Goal: Task Accomplishment & Management: Manage account settings

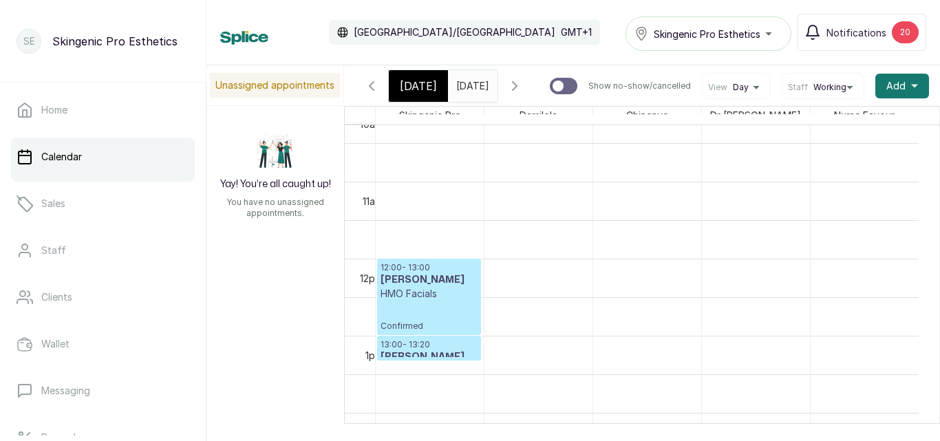
scroll to position [640, 0]
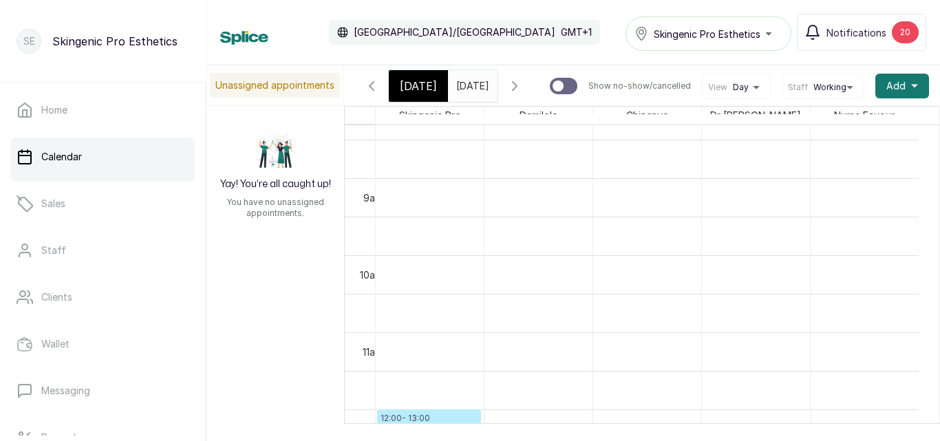
click at [478, 93] on span "[DATE]" at bounding box center [472, 85] width 33 height 14
click at [471, 91] on input "[DATE]" at bounding box center [460, 82] width 22 height 23
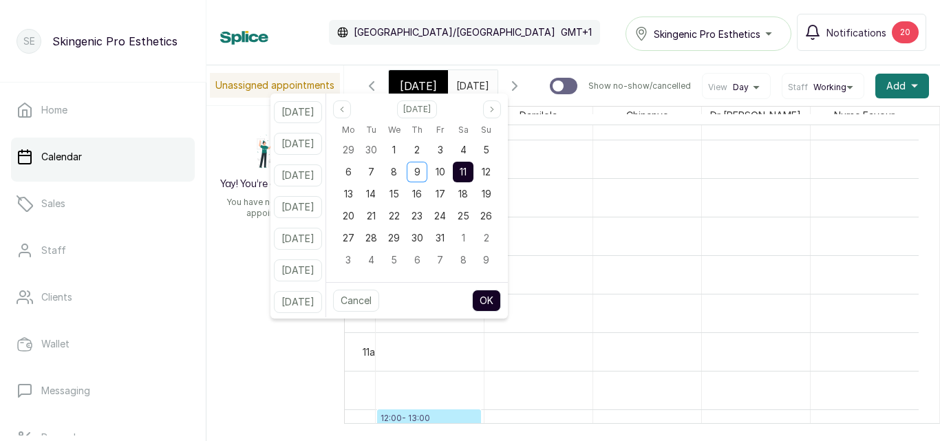
click at [471, 91] on input "[DATE]" at bounding box center [460, 82] width 22 height 23
click at [427, 169] on div "9" at bounding box center [417, 172] width 21 height 21
click at [501, 299] on button "OK" at bounding box center [486, 301] width 29 height 22
type input "[DATE]"
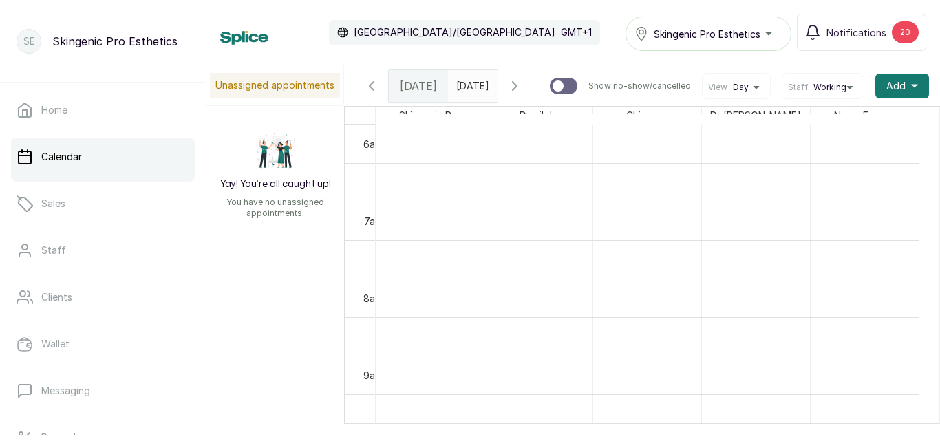
scroll to position [0, 6]
drag, startPoint x: 916, startPoint y: 255, endPoint x: 912, endPoint y: 278, distance: 23.1
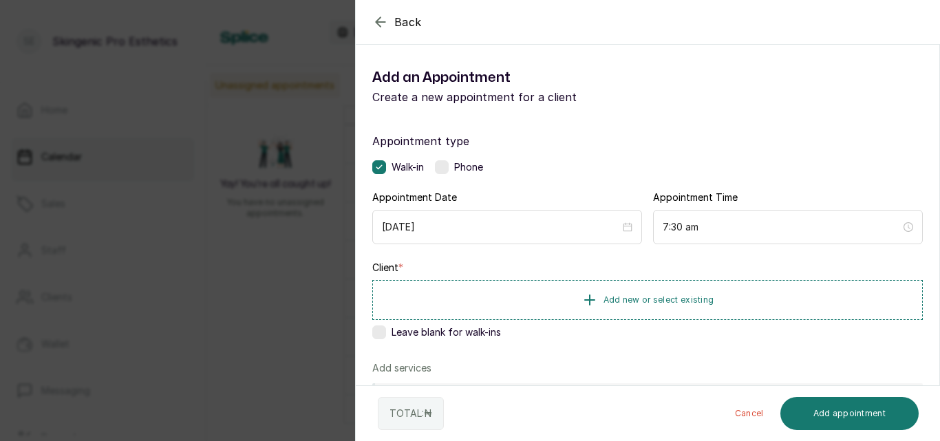
scroll to position [0, 0]
click at [380, 21] on icon "button" at bounding box center [380, 22] width 17 height 17
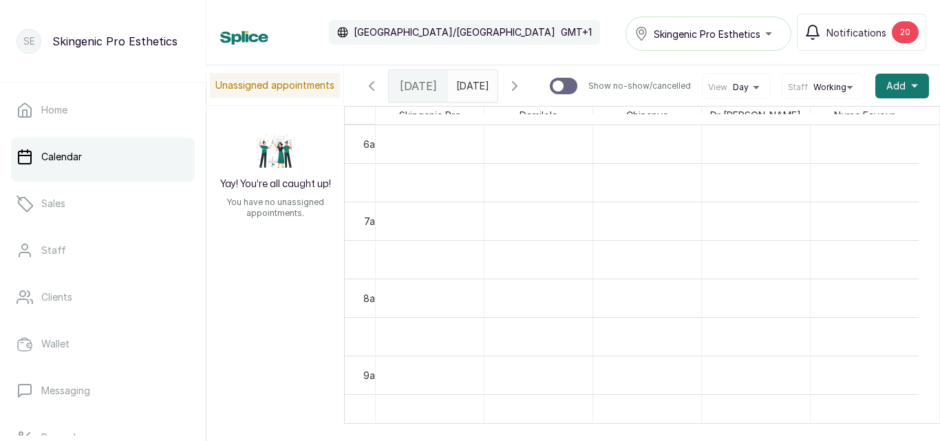
scroll to position [517, 0]
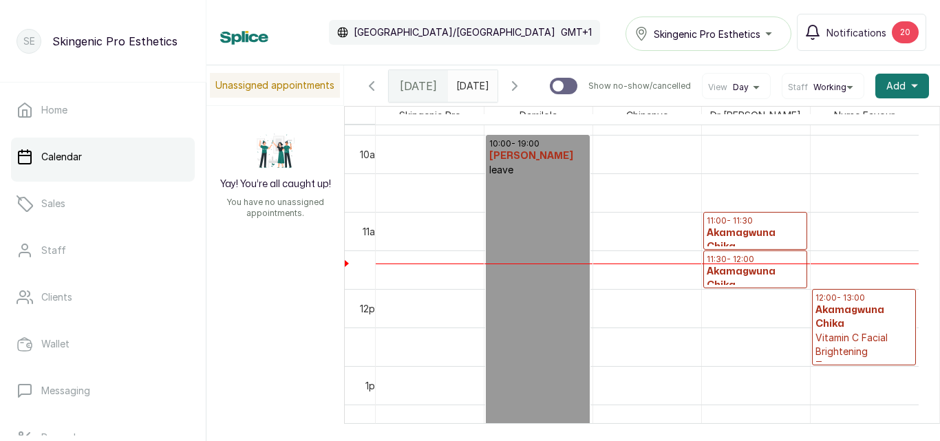
click at [748, 242] on h3 "Akamagwuna Chika" at bounding box center [754, 240] width 97 height 28
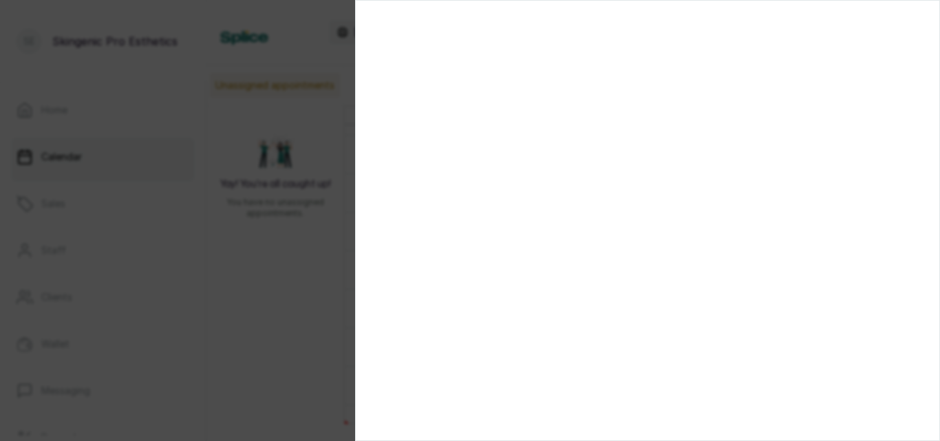
click at [252, 270] on div at bounding box center [470, 220] width 940 height 441
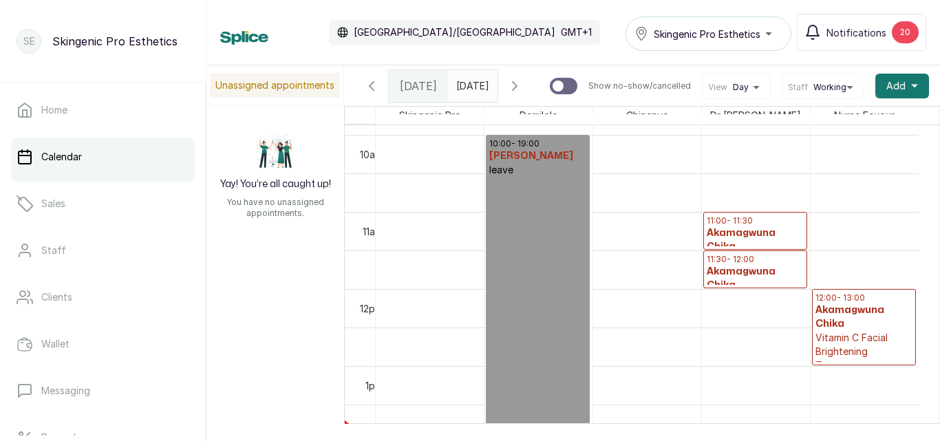
click at [750, 226] on p "11:00 - 11:30" at bounding box center [754, 220] width 97 height 11
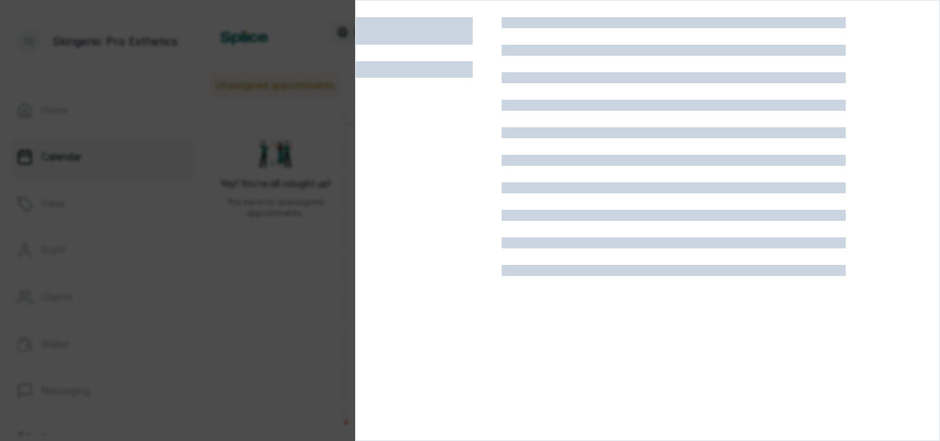
scroll to position [0, 0]
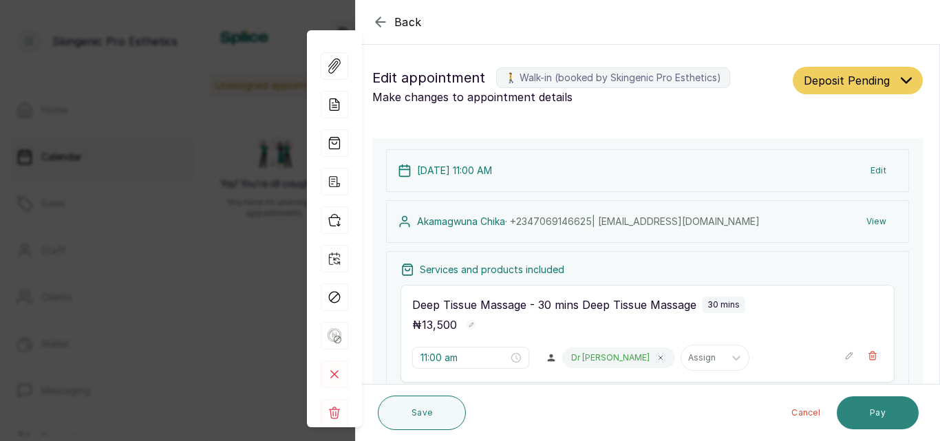
click at [876, 407] on button "Pay" at bounding box center [877, 412] width 82 height 33
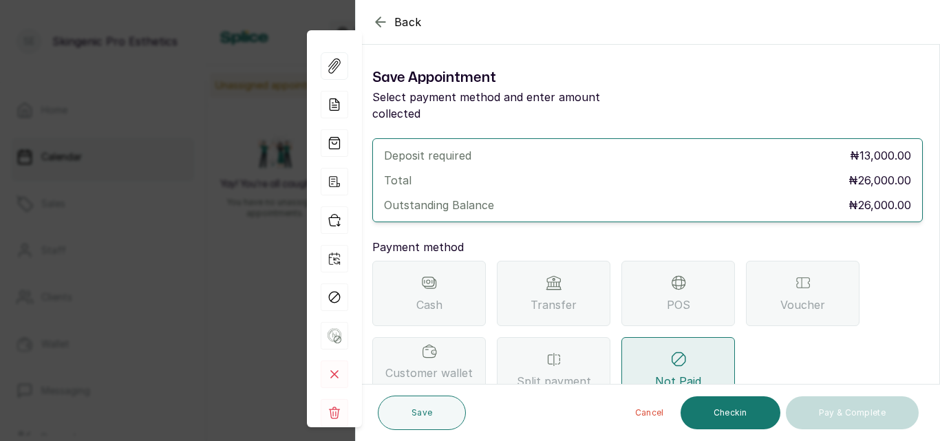
click at [427, 277] on div "Cash" at bounding box center [429, 293] width 114 height 65
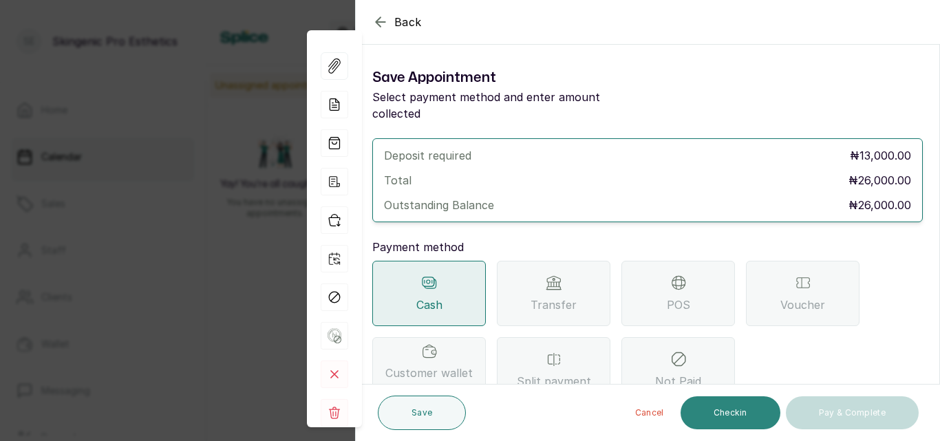
click at [700, 413] on button "Checkin" at bounding box center [730, 412] width 100 height 33
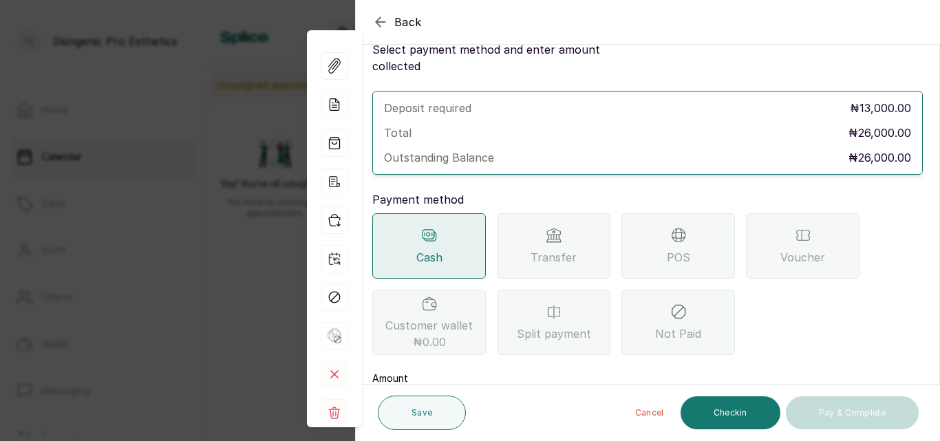
scroll to position [134, 0]
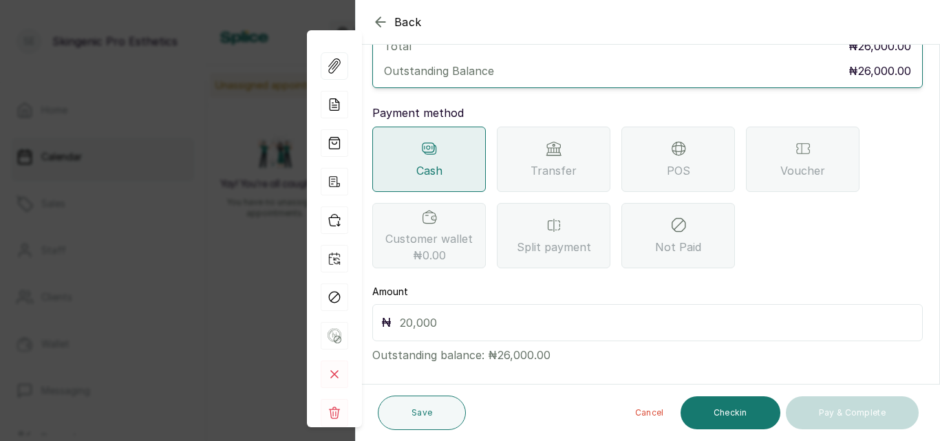
click at [438, 313] on input "text" at bounding box center [657, 322] width 514 height 19
type input "26,000"
click at [722, 411] on button "Checkin" at bounding box center [730, 412] width 100 height 33
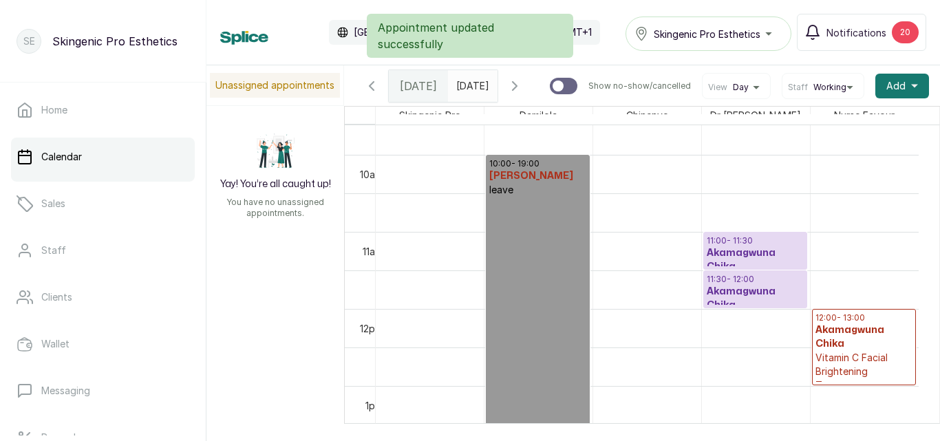
scroll to position [772, 0]
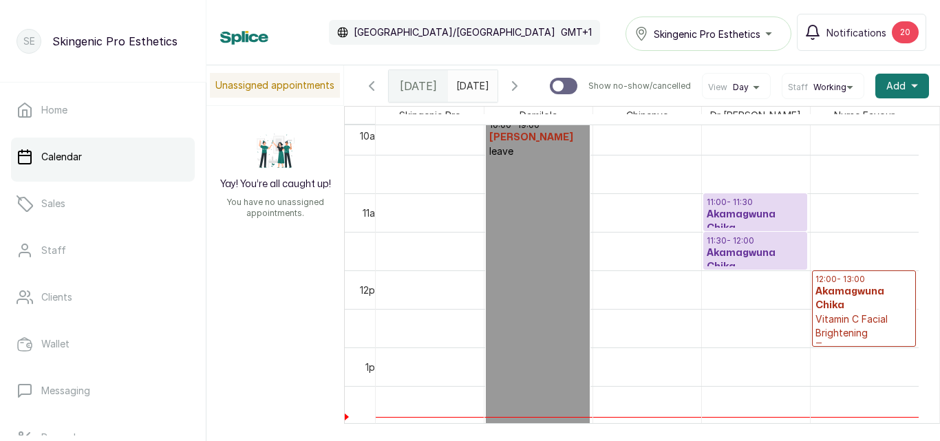
click at [746, 222] on h3 "Akamagwuna Chika" at bounding box center [754, 222] width 97 height 28
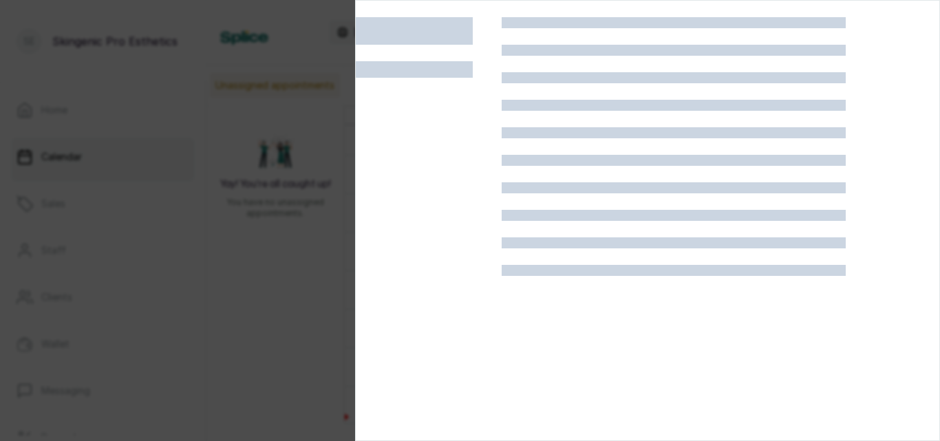
scroll to position [0, 0]
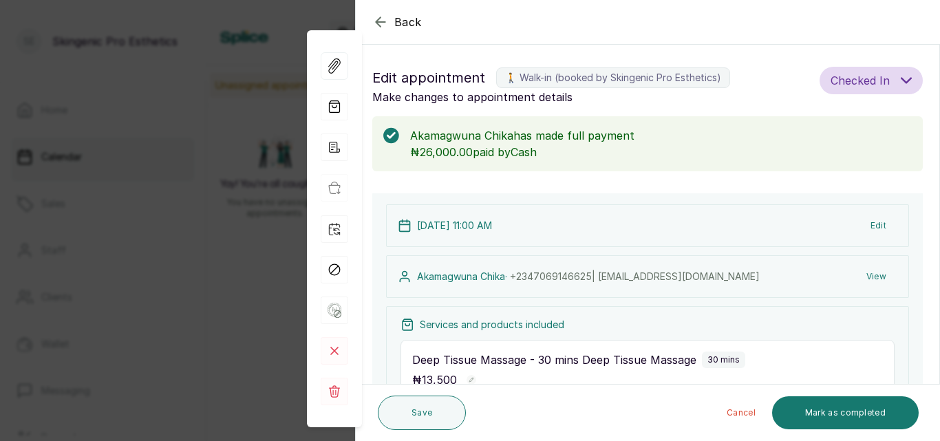
click at [763, 138] on p "Akamagwuna Chika has made full payment" at bounding box center [660, 135] width 501 height 17
click at [736, 414] on button "Cancel" at bounding box center [740, 412] width 51 height 33
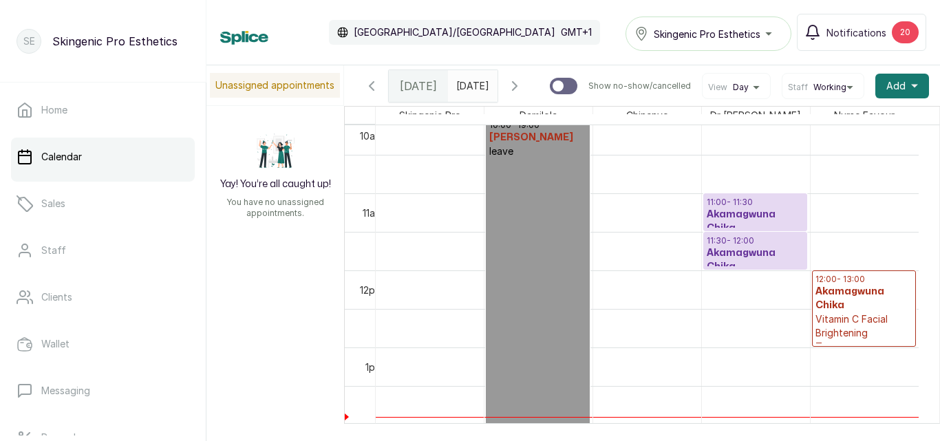
scroll to position [0, 6]
click at [755, 214] on h3 "Akamagwuna Chika" at bounding box center [754, 222] width 97 height 28
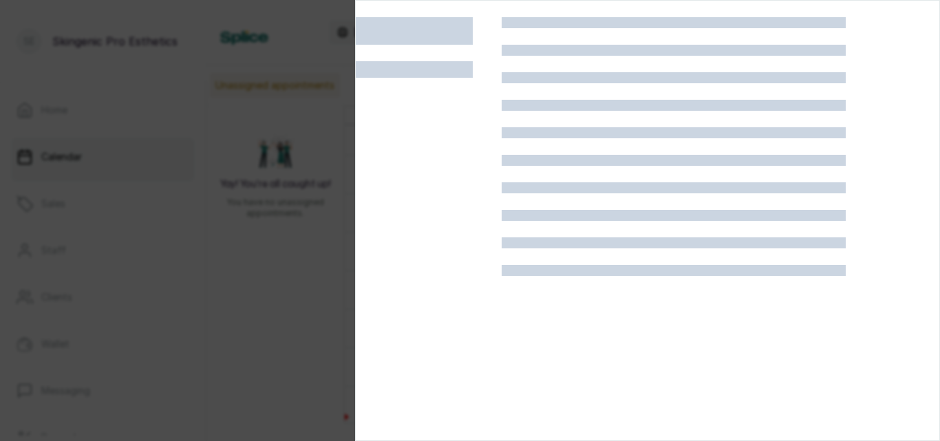
scroll to position [0, 0]
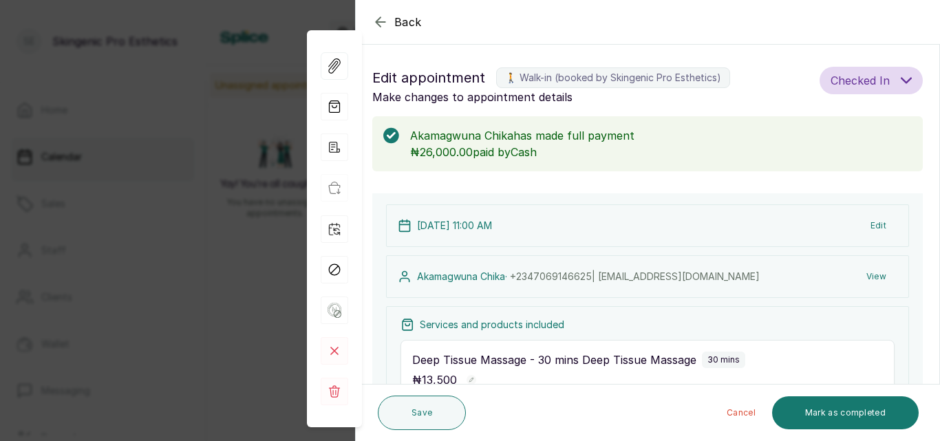
click at [401, 152] on div "Akamagwuna Chika has made full payment ₦26,000.00 paid by [PERSON_NAME]" at bounding box center [647, 143] width 550 height 55
click at [337, 387] on rect at bounding box center [335, 392] width 28 height 28
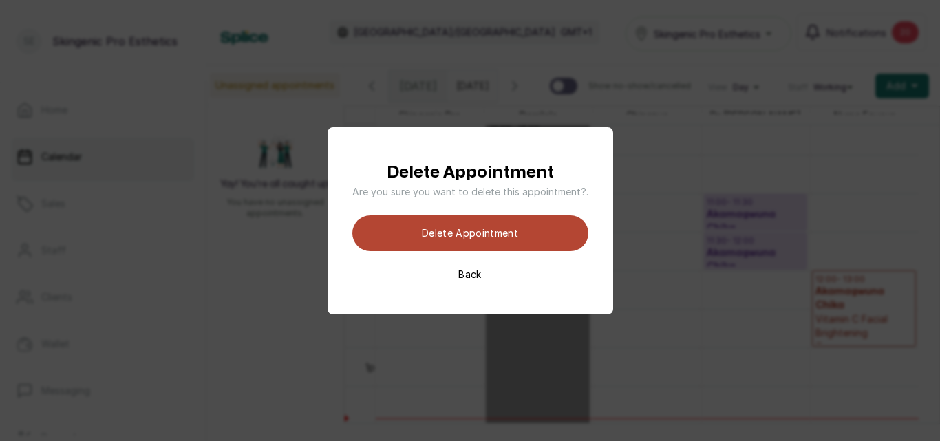
click at [420, 228] on button "Delete appointment" at bounding box center [470, 233] width 236 height 36
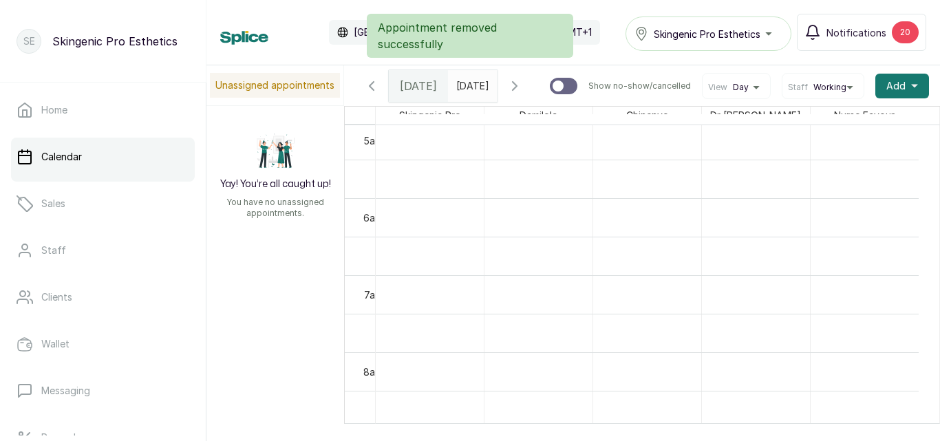
scroll to position [312, 0]
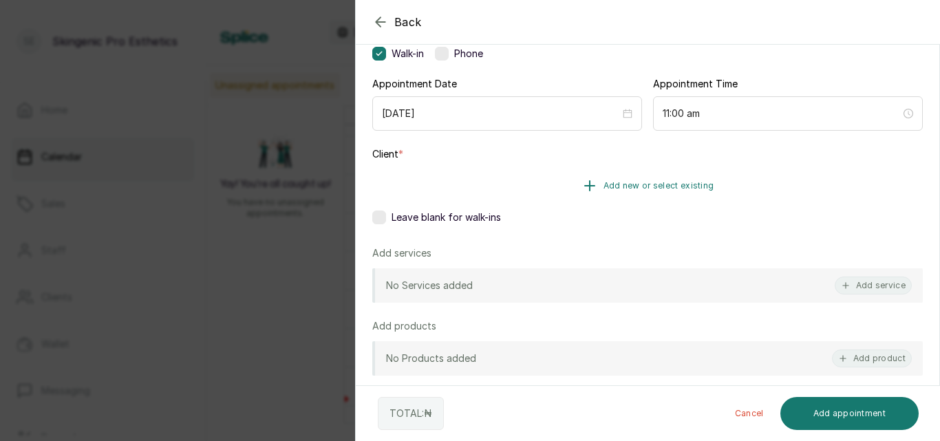
click at [585, 180] on icon "button" at bounding box center [589, 185] width 17 height 17
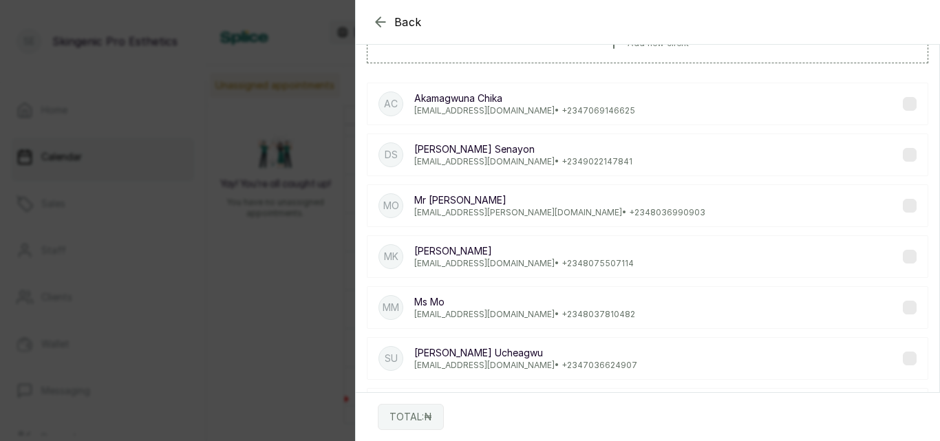
click at [512, 105] on p "[EMAIL_ADDRESS][DOMAIN_NAME] • [PHONE_NUMBER]" at bounding box center [524, 110] width 221 height 11
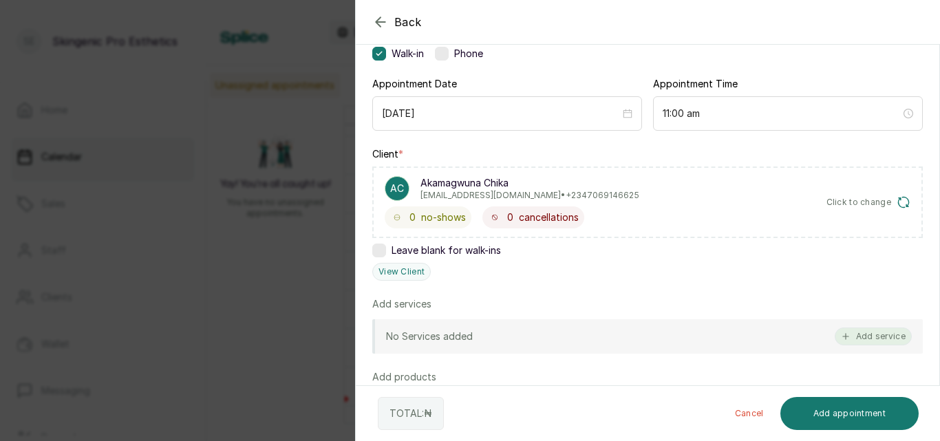
click at [883, 336] on button "Add service" at bounding box center [872, 336] width 77 height 18
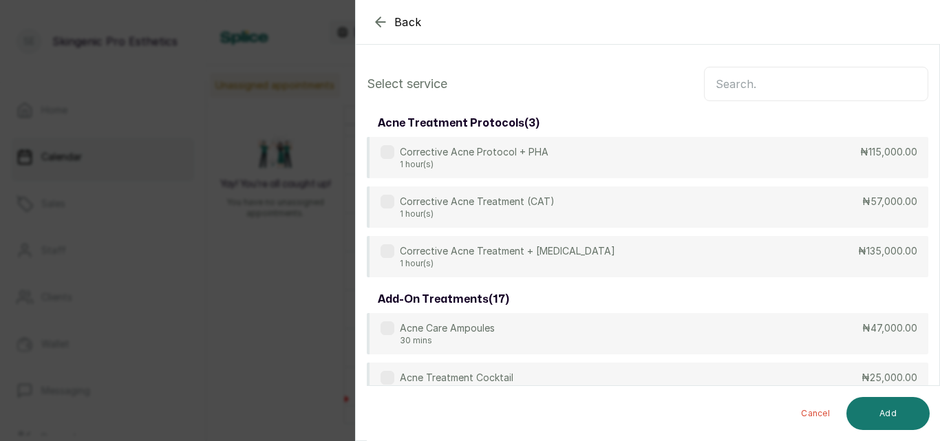
click at [810, 88] on input "text" at bounding box center [816, 84] width 224 height 34
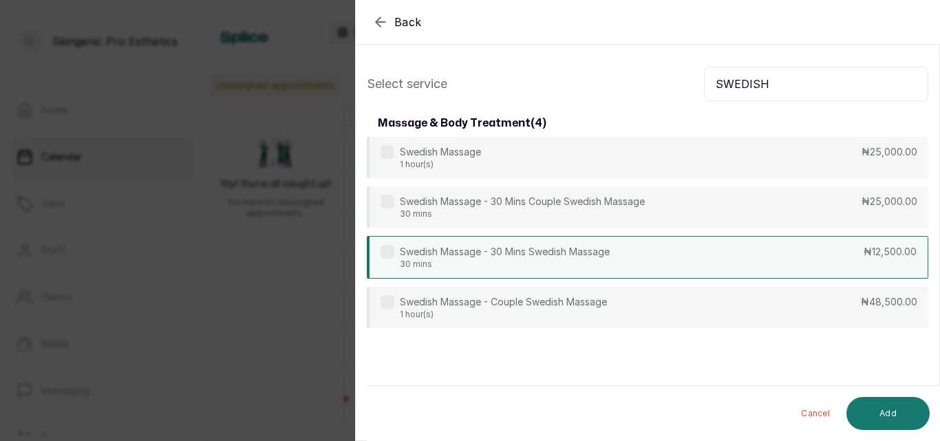
type input "SWEDISH"
click at [625, 244] on div "Swedish Massage - 30 Mins Swedish Massage 30 mins ₦12,500.00" at bounding box center [647, 257] width 561 height 43
click at [888, 402] on button "Add" at bounding box center [887, 413] width 83 height 33
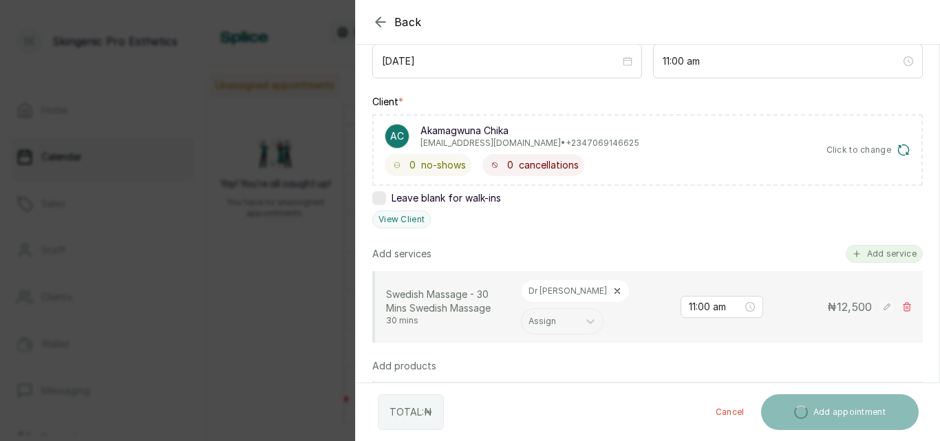
click at [863, 257] on button "Add service" at bounding box center [883, 254] width 77 height 18
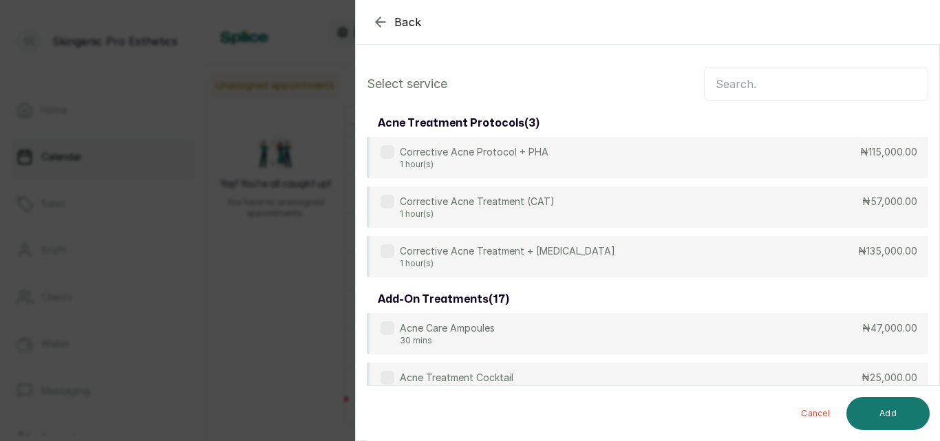
click at [781, 81] on input "text" at bounding box center [816, 84] width 224 height 34
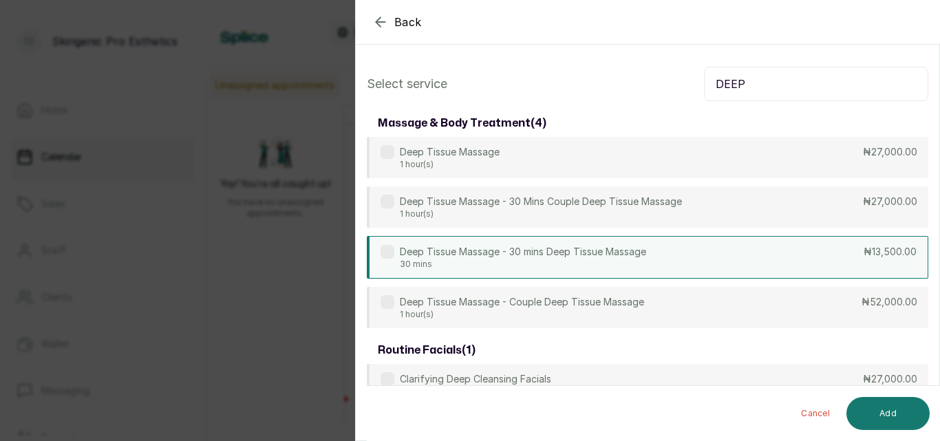
type input "DEEP"
click at [798, 258] on div "Deep Tissue Massage - 30 mins Deep Tissue Massage 30 mins ₦13,500.00" at bounding box center [647, 257] width 561 height 43
click at [885, 417] on button "Add" at bounding box center [887, 413] width 83 height 33
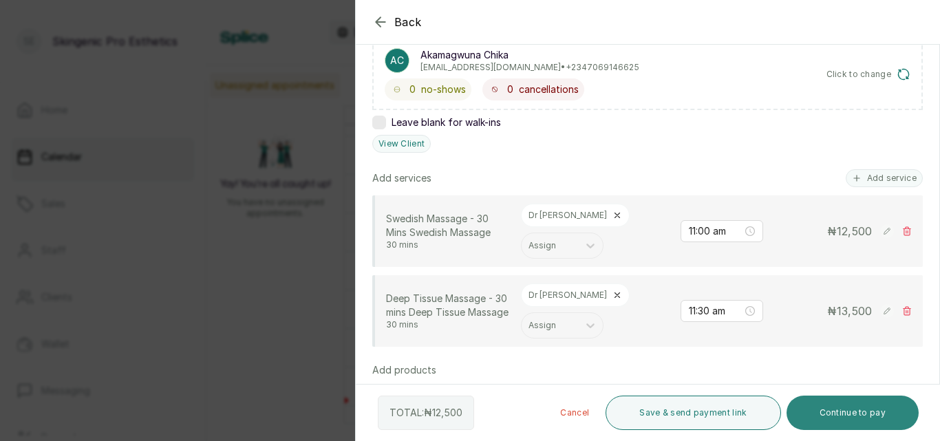
click at [843, 412] on button "Continue to pay" at bounding box center [852, 413] width 133 height 34
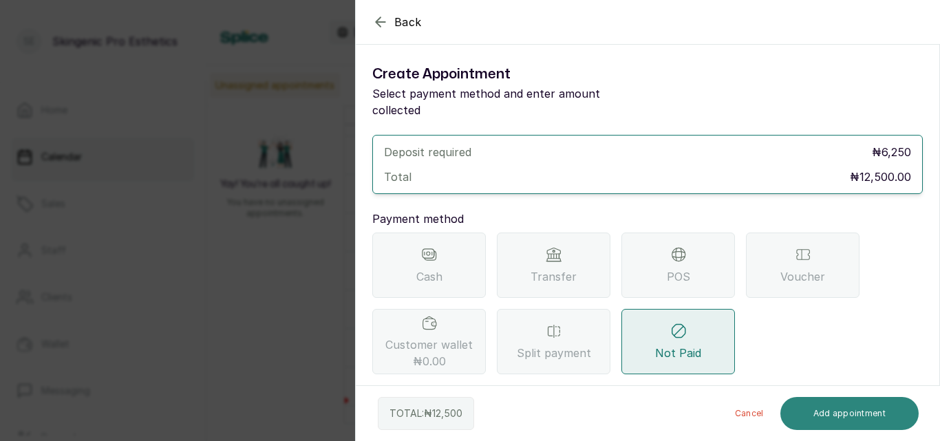
scroll to position [0, 0]
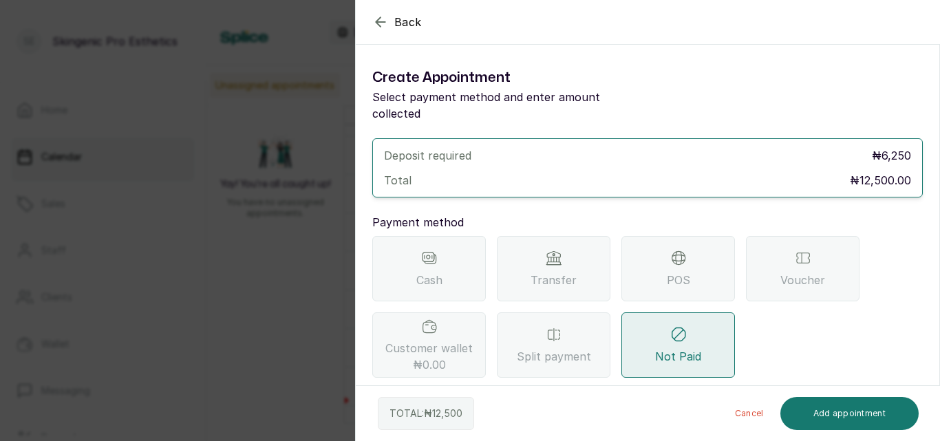
click at [535, 236] on div "Transfer" at bounding box center [554, 268] width 114 height 65
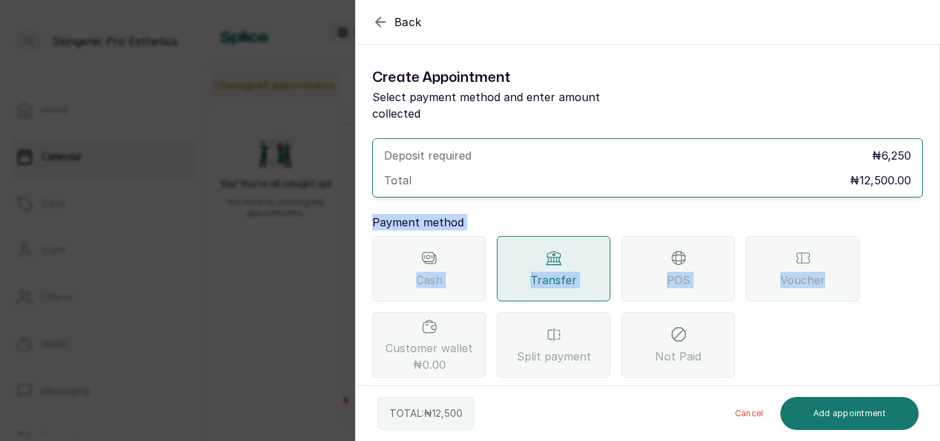
drag, startPoint x: 939, startPoint y: 188, endPoint x: 939, endPoint y: 226, distance: 37.8
click at [939, 247] on section "Back Add Appointment Create Appointment Select payment method and enter amount …" at bounding box center [647, 220] width 585 height 441
click at [376, 19] on icon "button" at bounding box center [380, 22] width 17 height 17
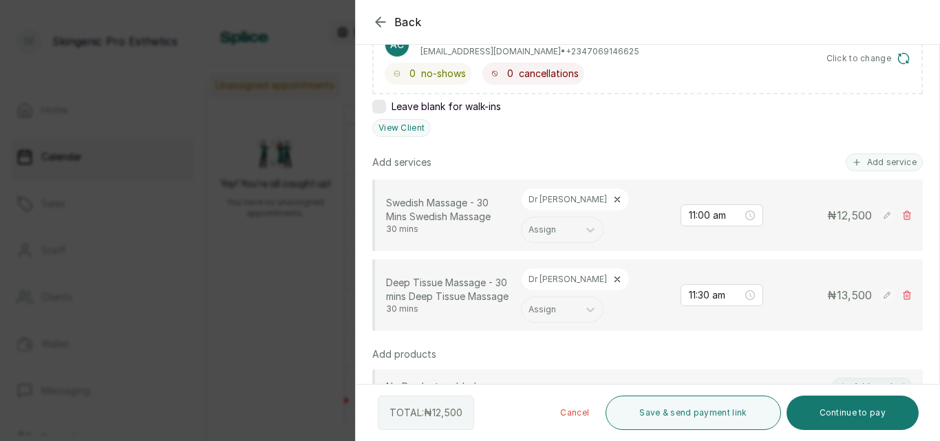
scroll to position [261, 0]
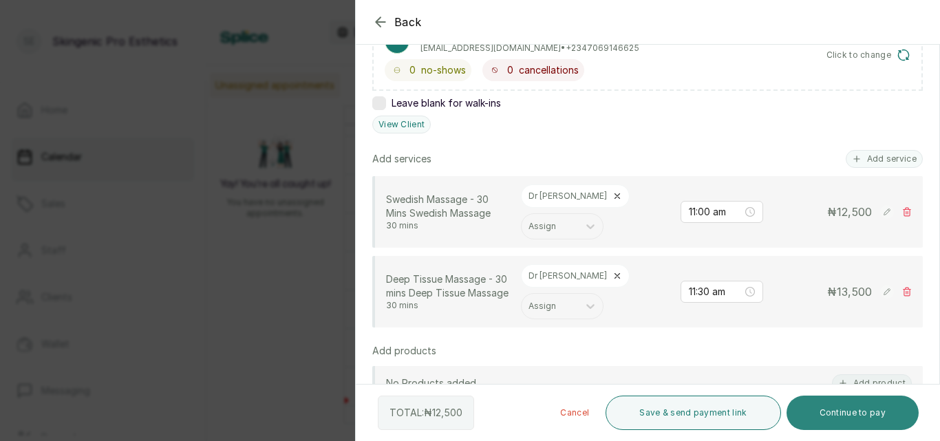
click at [845, 406] on button "Continue to pay" at bounding box center [852, 413] width 133 height 34
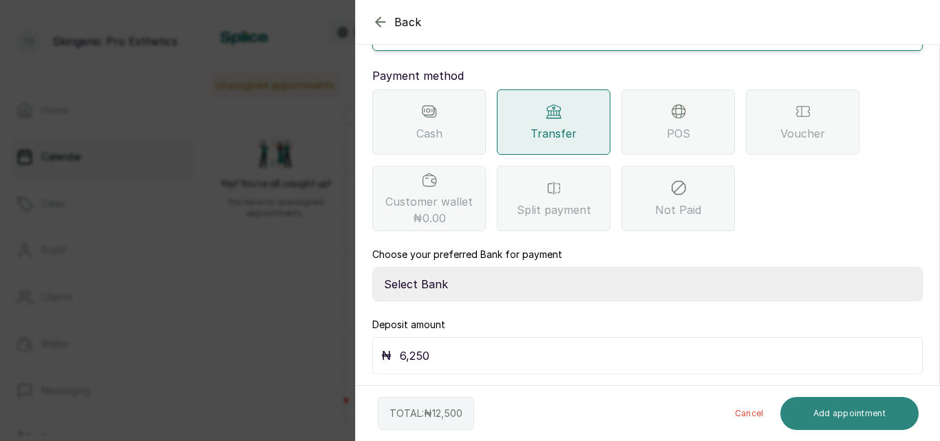
scroll to position [130, 0]
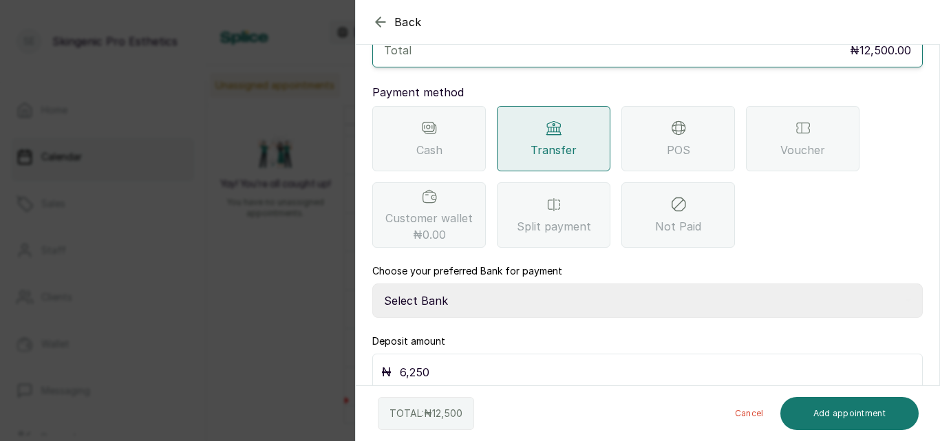
click at [550, 283] on select "Select Bank Skingenic Pro Esthetics First City Monument Bank SKINGENIC PRO ESTH…" at bounding box center [647, 300] width 550 height 34
select select "c79eea2b-aeb8-454d-b486-470d48a76130"
click at [372, 283] on select "Select Bank Skingenic Pro Esthetics First City Monument Bank SKINGENIC PRO ESTH…" at bounding box center [647, 300] width 550 height 34
click at [592, 363] on input "6,250" at bounding box center [657, 372] width 514 height 19
type input "6"
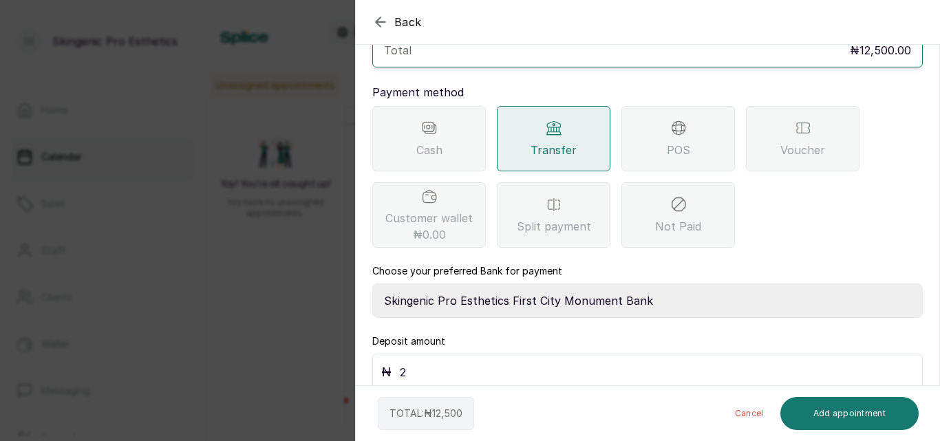
type input "2"
click at [380, 21] on icon "button" at bounding box center [380, 22] width 17 height 17
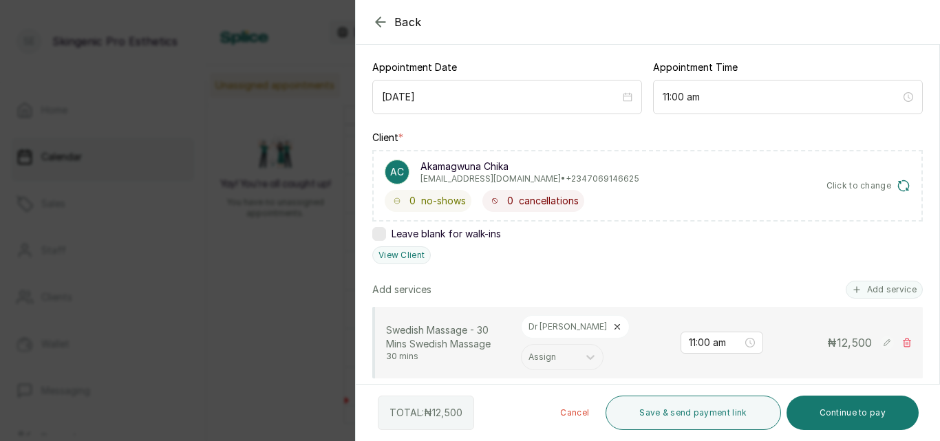
click at [379, 21] on icon "button" at bounding box center [380, 22] width 17 height 17
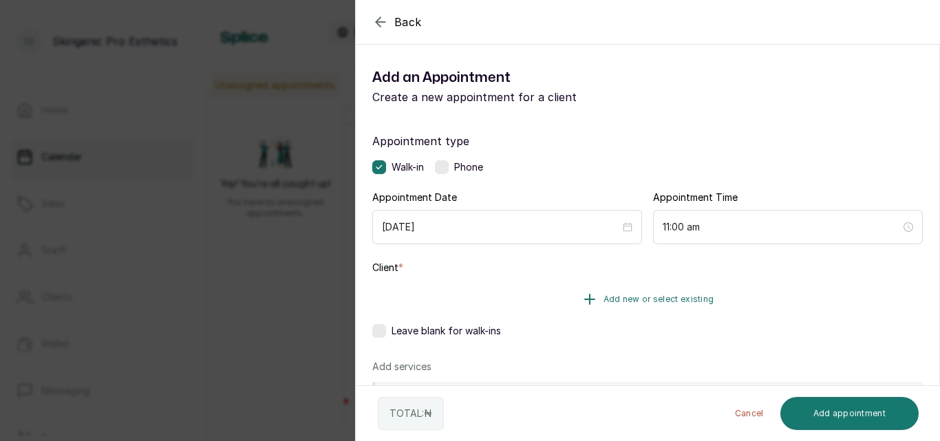
click at [585, 299] on icon "button" at bounding box center [590, 299] width 10 height 10
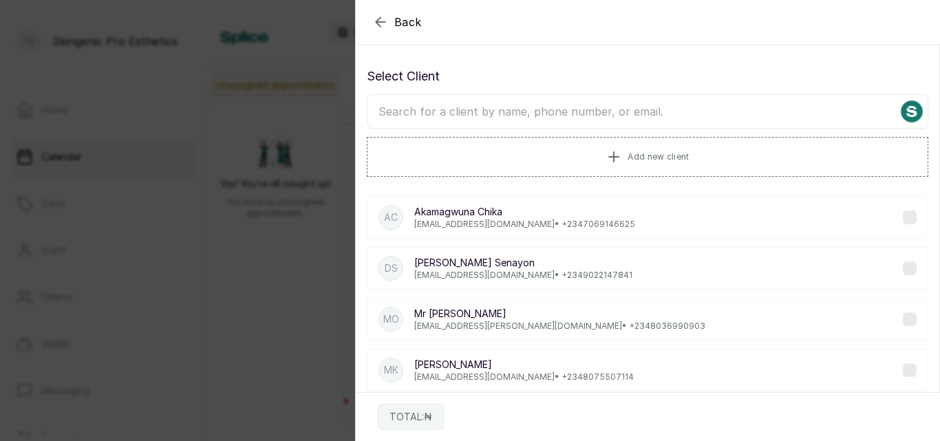
click at [486, 222] on p "[EMAIL_ADDRESS][DOMAIN_NAME] • [PHONE_NUMBER]" at bounding box center [524, 224] width 221 height 11
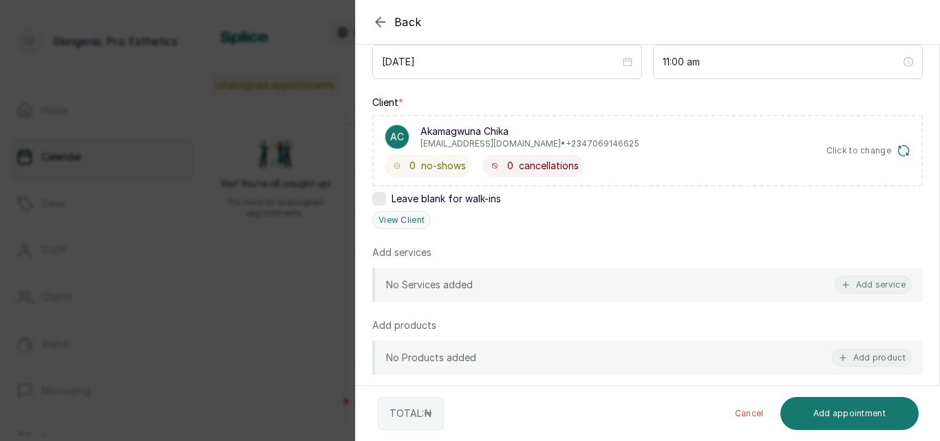
scroll to position [166, 0]
click at [857, 284] on button "Add service" at bounding box center [872, 283] width 77 height 18
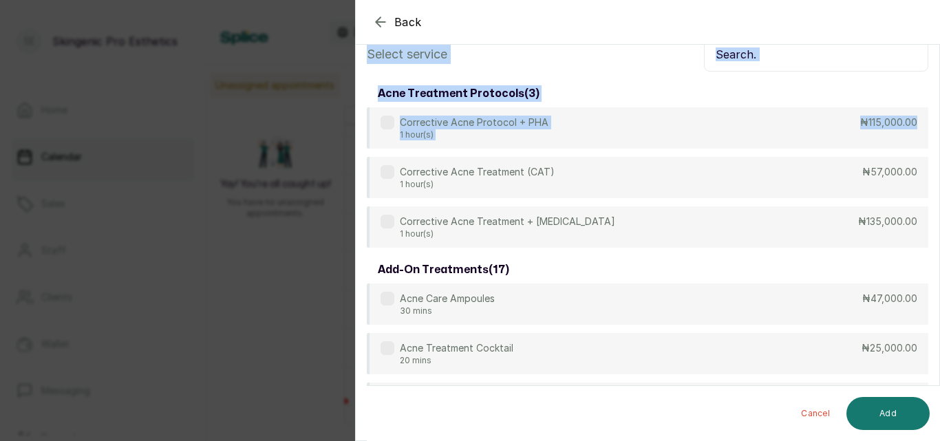
scroll to position [7, 0]
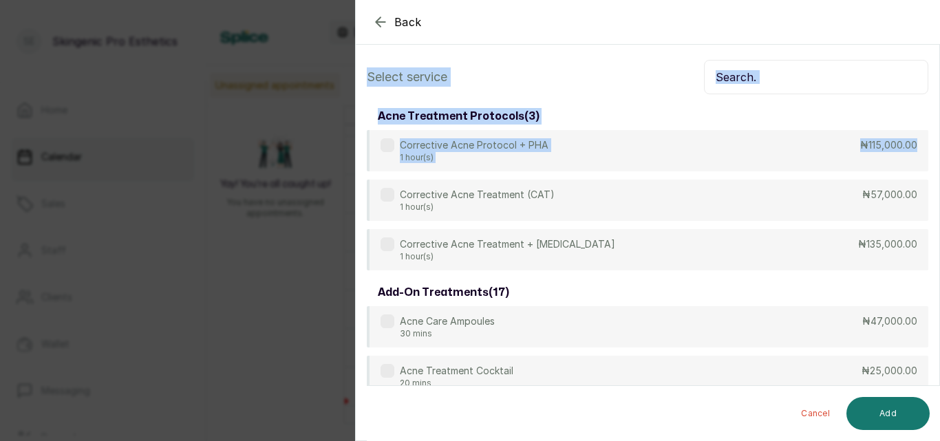
drag, startPoint x: 939, startPoint y: 56, endPoint x: 936, endPoint y: 63, distance: 7.4
click at [934, 35] on section "Back Add Appointment Select service acne treatment protocols ( 3 ) Corrective A…" at bounding box center [647, 220] width 585 height 441
click at [836, 78] on input "text" at bounding box center [816, 77] width 224 height 34
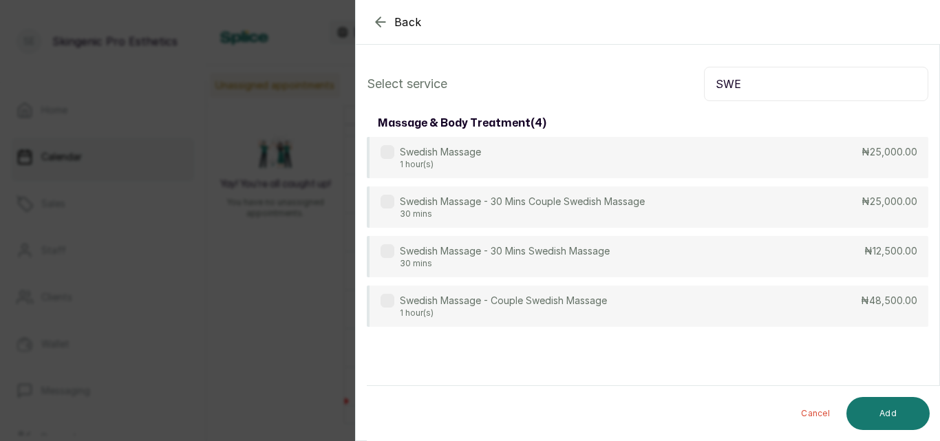
scroll to position [0, 0]
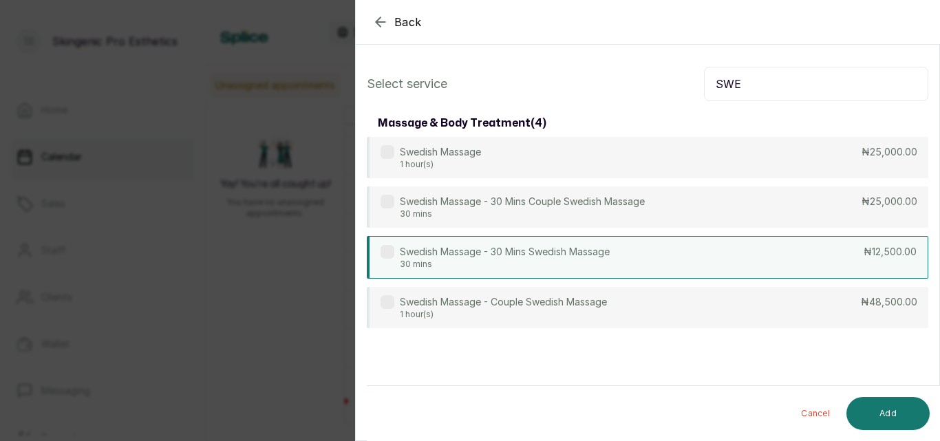
type input "SWE"
click at [766, 251] on div "Swedish Massage - 30 Mins Swedish Massage 30 mins ₦12,500.00" at bounding box center [647, 257] width 561 height 43
click at [887, 411] on button "Add" at bounding box center [887, 413] width 83 height 33
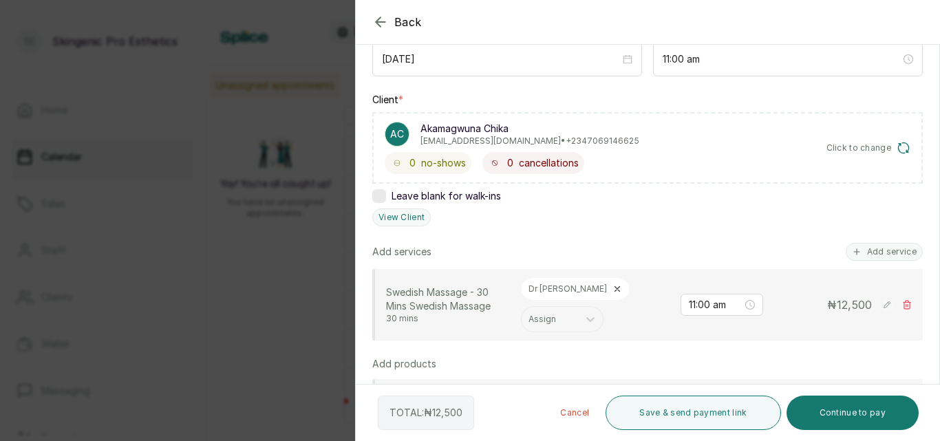
scroll to position [230, 0]
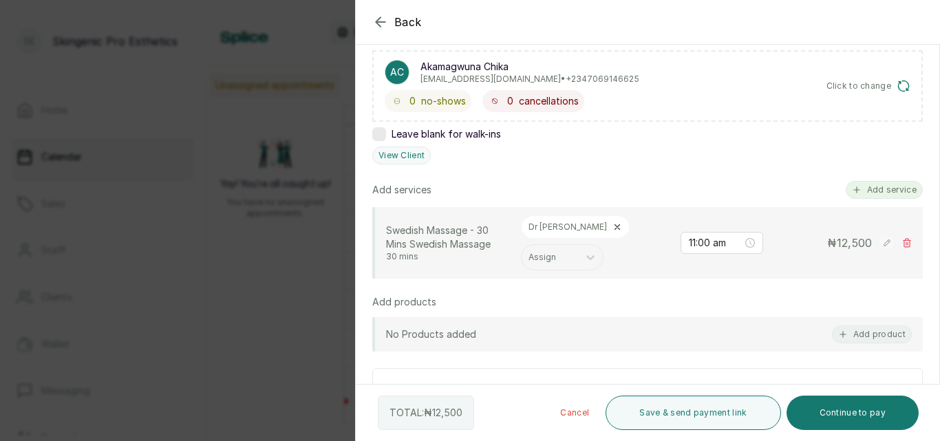
click at [866, 186] on button "Add service" at bounding box center [883, 190] width 77 height 18
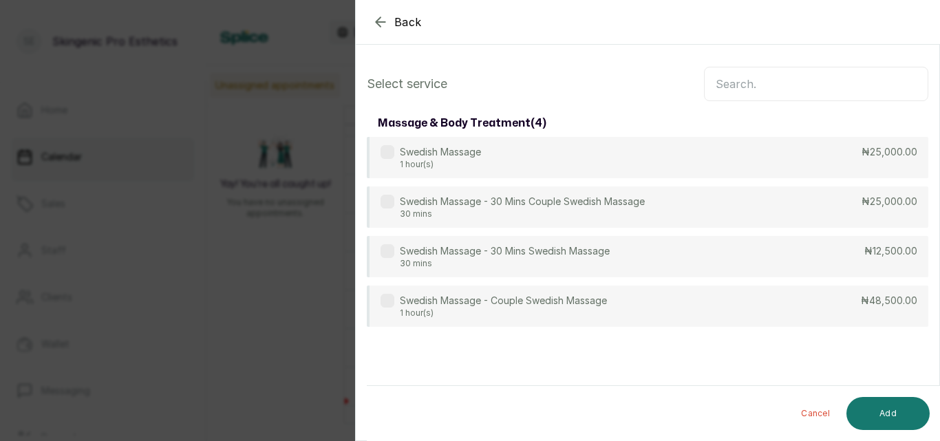
scroll to position [0, 0]
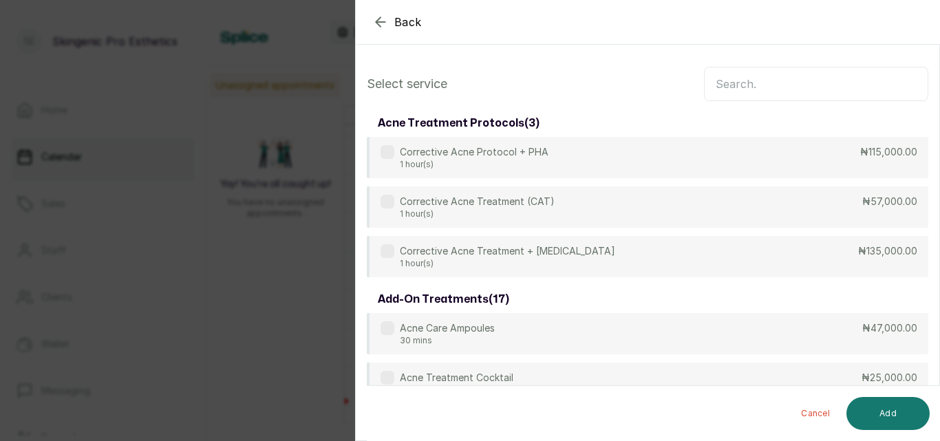
click at [842, 95] on input "text" at bounding box center [816, 84] width 224 height 34
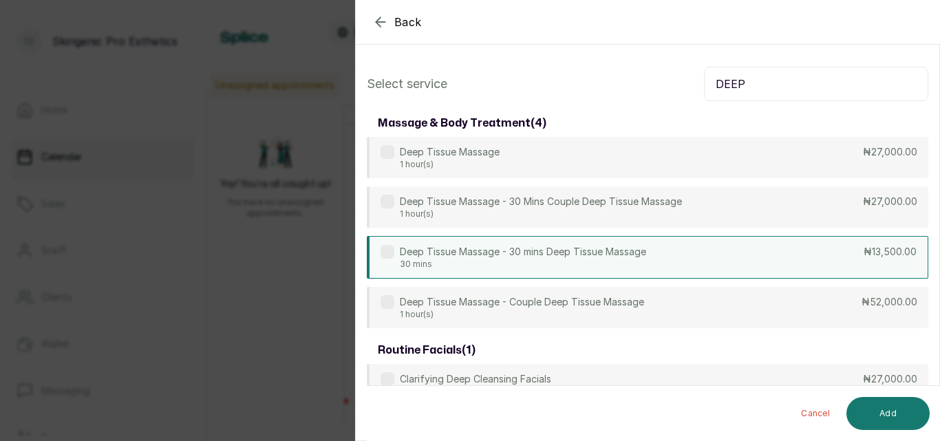
type input "DEEP"
click at [845, 262] on div "Deep Tissue Massage - 30 mins Deep Tissue Massage 30 mins ₦13,500.00" at bounding box center [647, 257] width 561 height 43
click at [878, 417] on button "Add" at bounding box center [887, 413] width 83 height 33
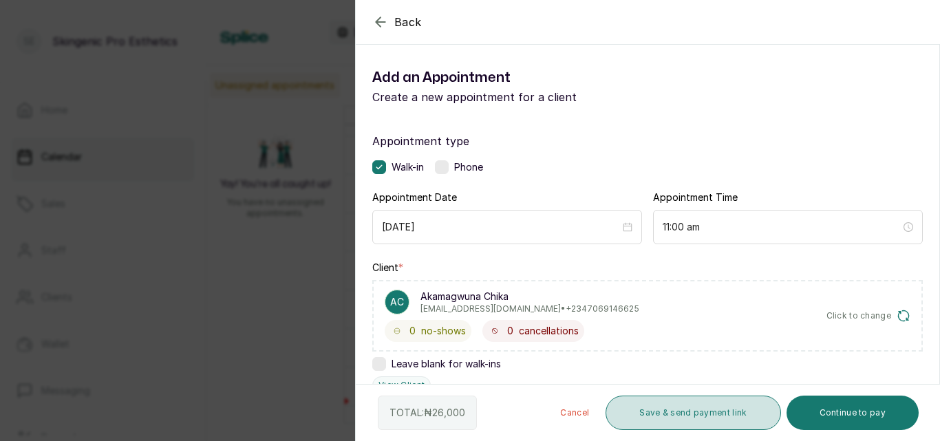
click at [762, 420] on button "Save & send payment link" at bounding box center [692, 413] width 175 height 34
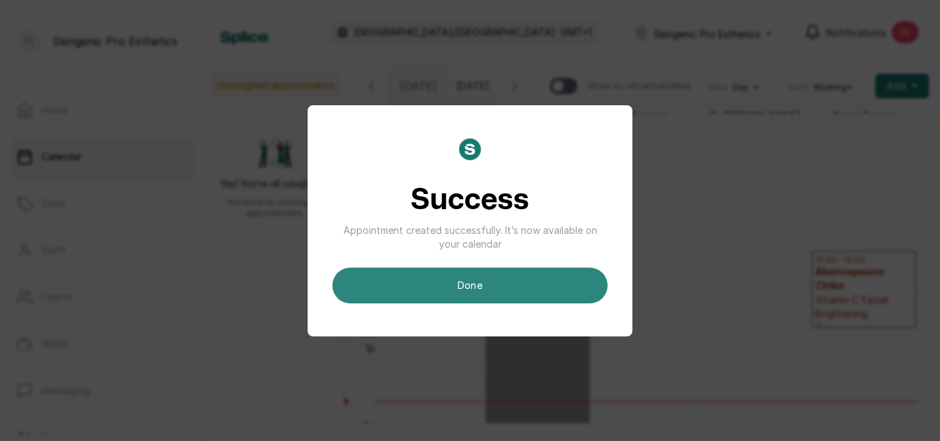
click at [452, 288] on button "done" at bounding box center [469, 286] width 275 height 36
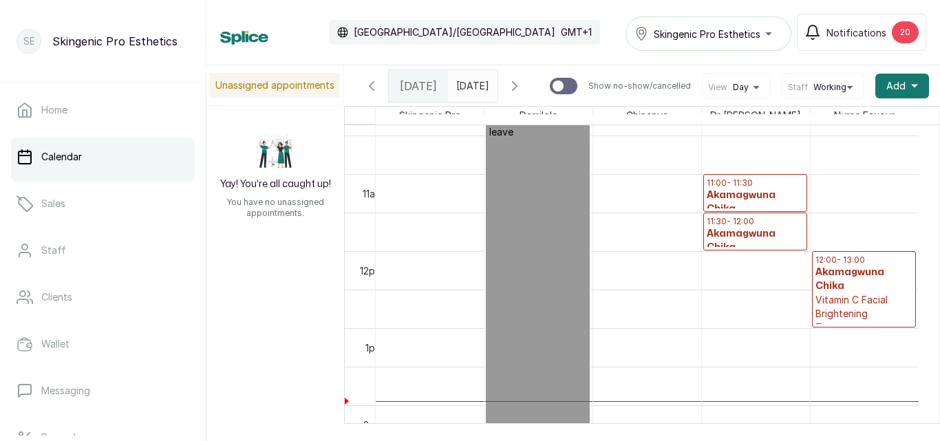
click at [737, 203] on h3 "Akamagwuna Chika" at bounding box center [754, 202] width 97 height 28
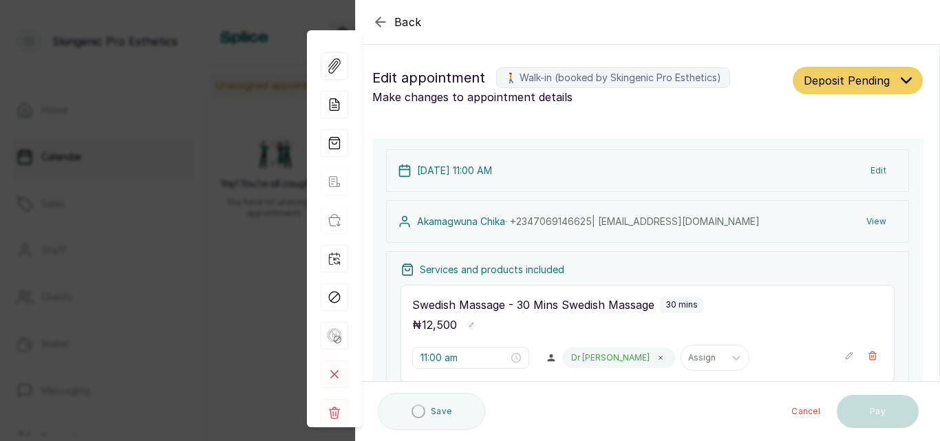
scroll to position [463, 0]
click at [875, 402] on button "Pay" at bounding box center [877, 412] width 82 height 33
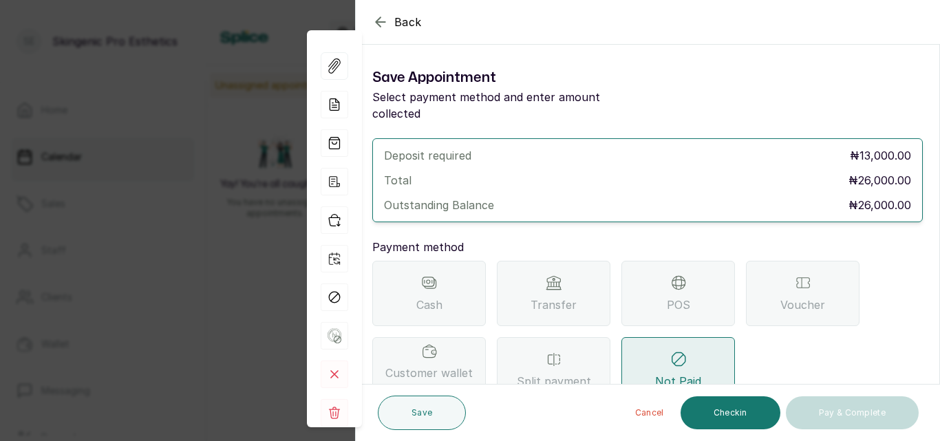
click at [576, 279] on div "Transfer" at bounding box center [554, 293] width 114 height 65
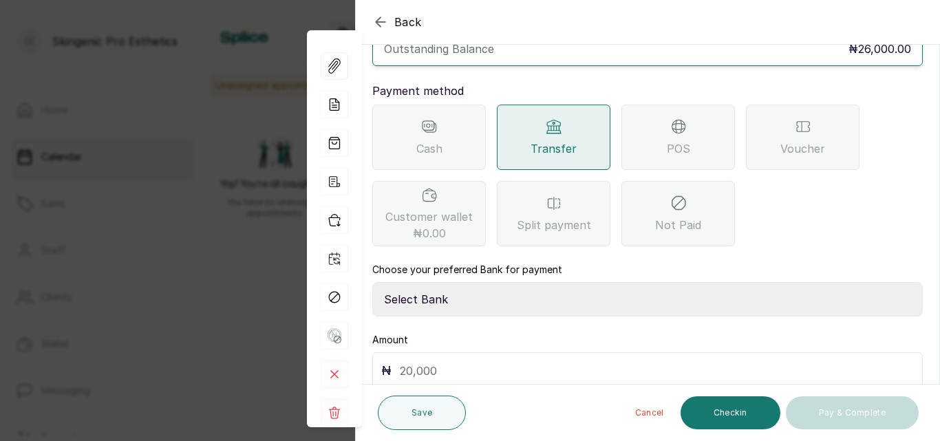
scroll to position [204, 0]
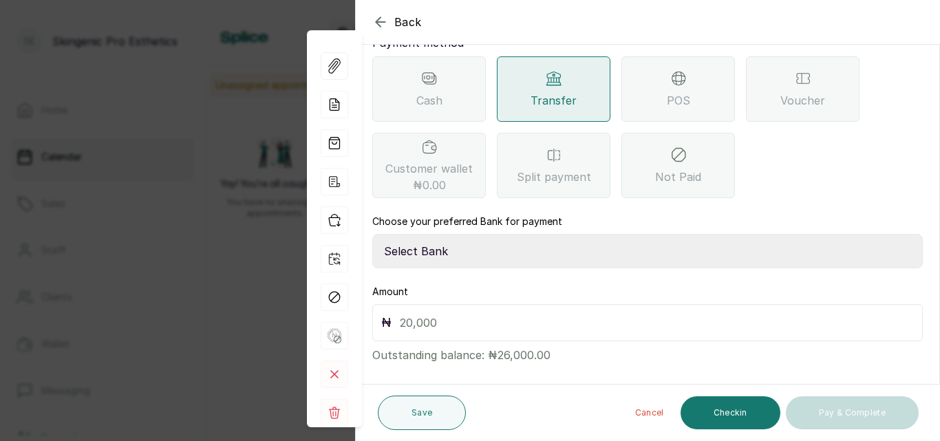
click at [592, 235] on select "Select Bank Skingenic Pro Esthetics First City Monument Bank SKINGENIC PRO ESTH…" at bounding box center [647, 251] width 550 height 34
select select "c79eea2b-aeb8-454d-b486-470d48a76130"
click at [372, 234] on select "Select Bank Skingenic Pro Esthetics First City Monument Bank SKINGENIC PRO ESTH…" at bounding box center [647, 251] width 550 height 34
click at [485, 313] on input "text" at bounding box center [657, 322] width 514 height 19
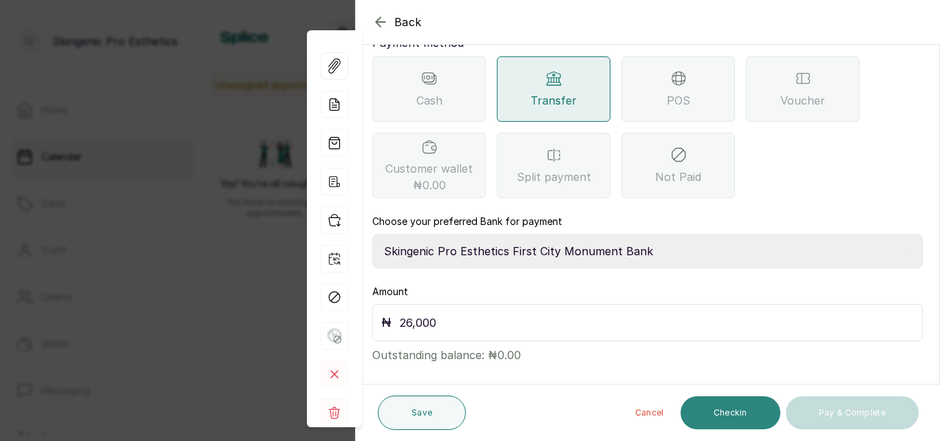
type input "26,000"
click at [725, 414] on button "Checkin" at bounding box center [730, 412] width 100 height 33
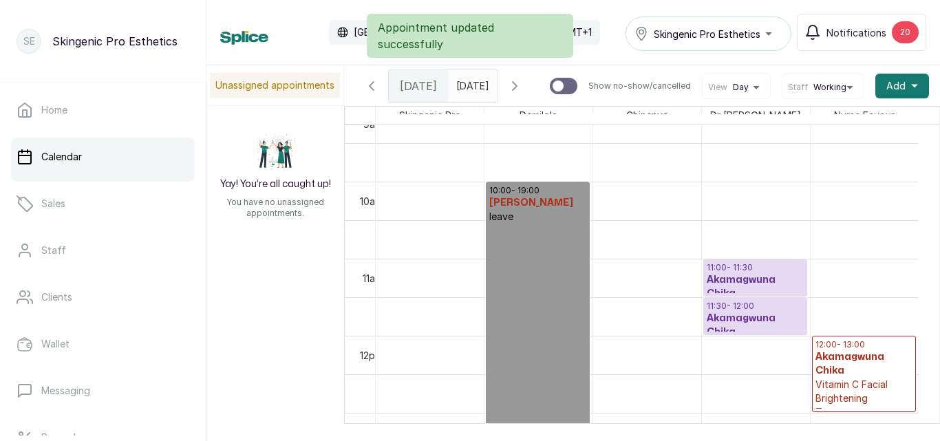
scroll to position [726, 0]
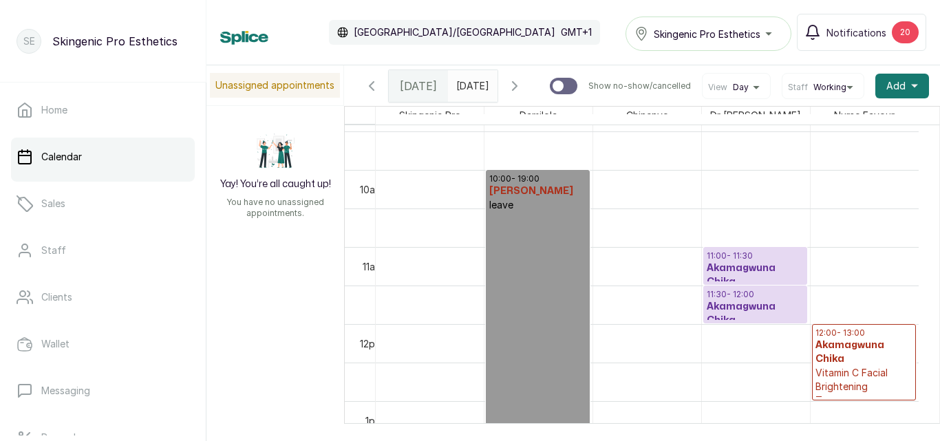
click at [846, 358] on h3 "Akamagwuna Chika" at bounding box center [863, 352] width 97 height 28
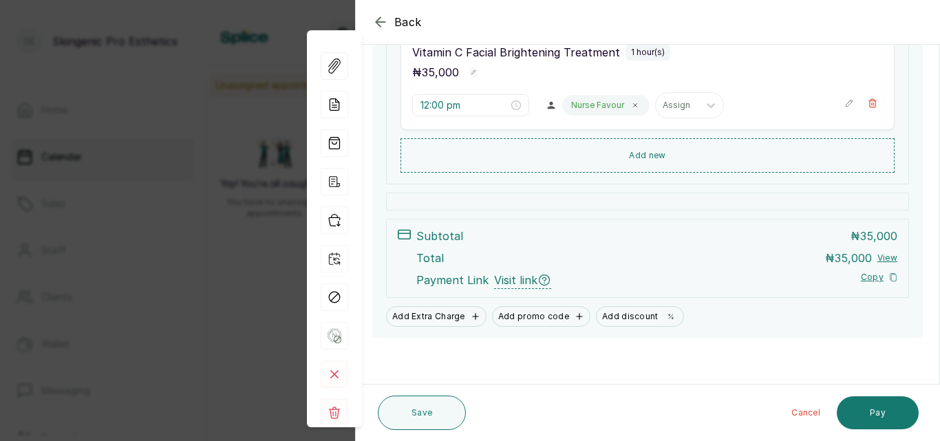
scroll to position [255, 0]
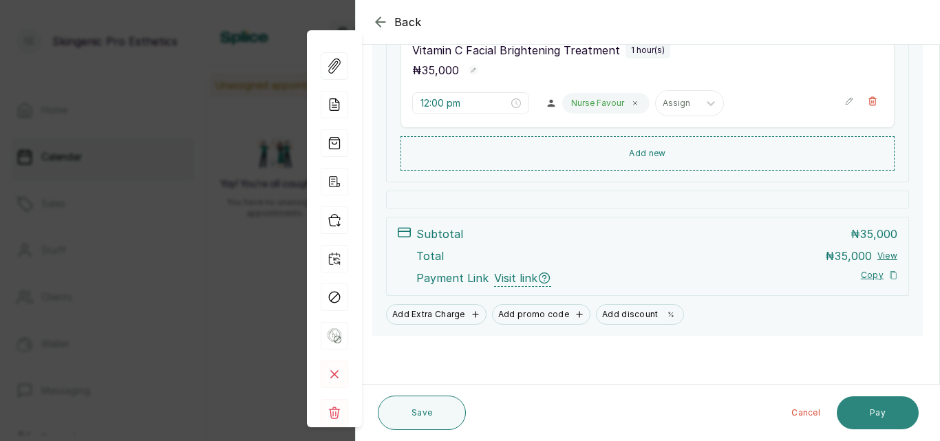
click at [880, 404] on button "Pay" at bounding box center [877, 412] width 82 height 33
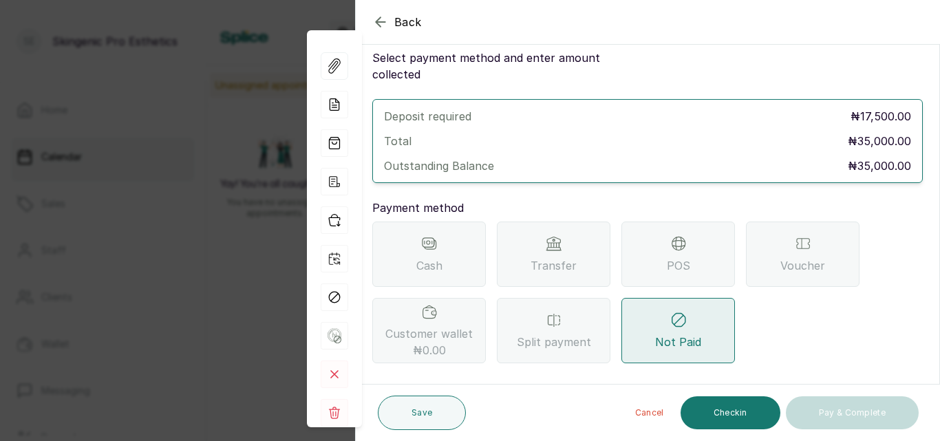
click at [561, 257] on span "Transfer" at bounding box center [553, 265] width 46 height 17
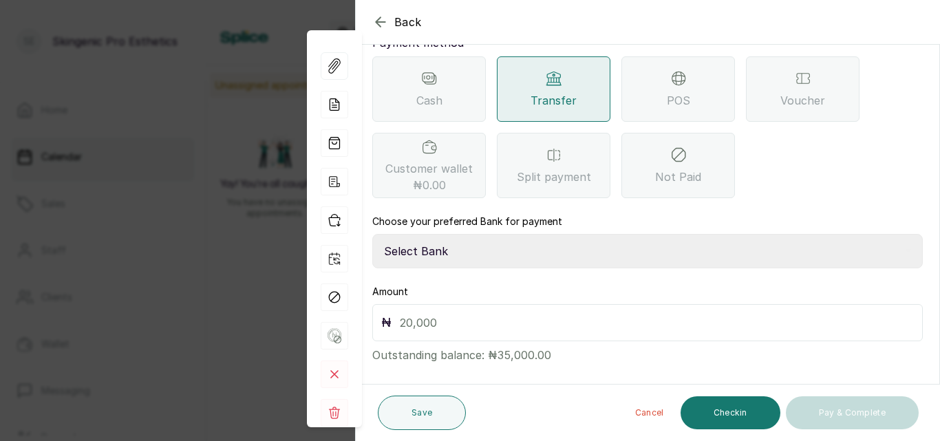
click at [482, 235] on select "Select Bank Skingenic Pro Esthetics First City Monument Bank SKINGENIC PRO ESTH…" at bounding box center [647, 251] width 550 height 34
select select "c79eea2b-aeb8-454d-b486-470d48a76130"
click at [372, 234] on select "Select Bank Skingenic Pro Esthetics First City Monument Bank SKINGENIC PRO ESTH…" at bounding box center [647, 251] width 550 height 34
click at [452, 313] on input "text" at bounding box center [657, 322] width 514 height 19
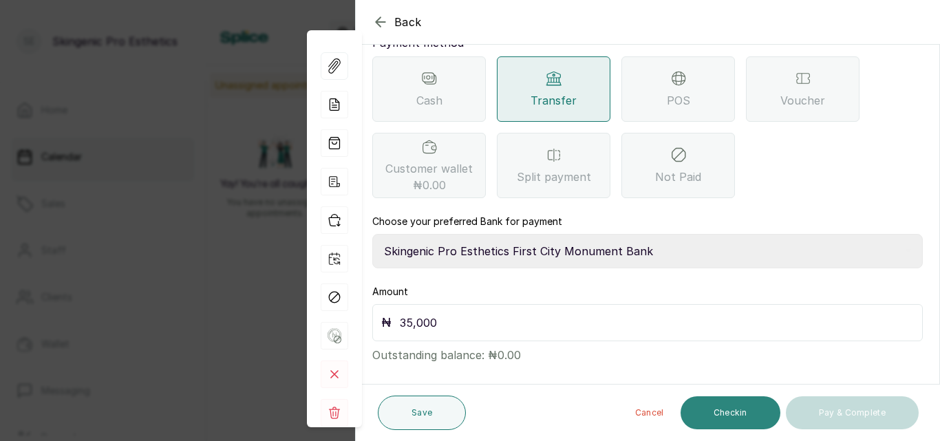
type input "35,000"
click at [741, 409] on button "Checkin" at bounding box center [730, 412] width 100 height 33
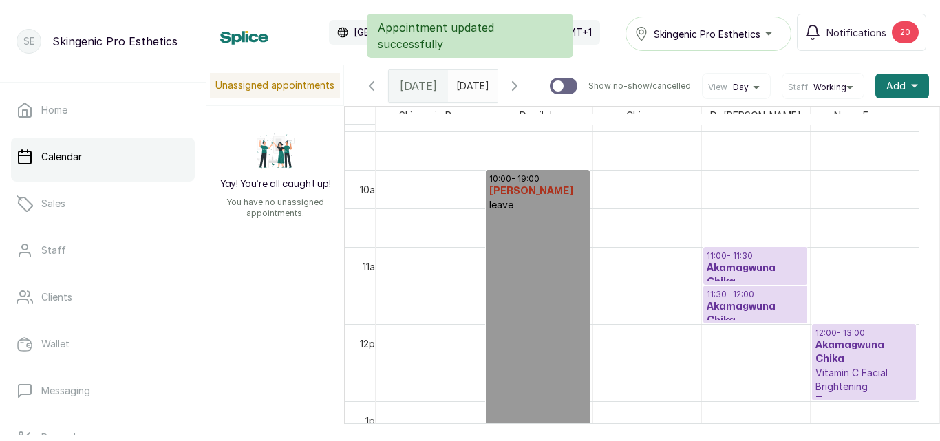
click at [861, 382] on p "Vitamin C Facial Brightening Treatment" at bounding box center [863, 386] width 97 height 41
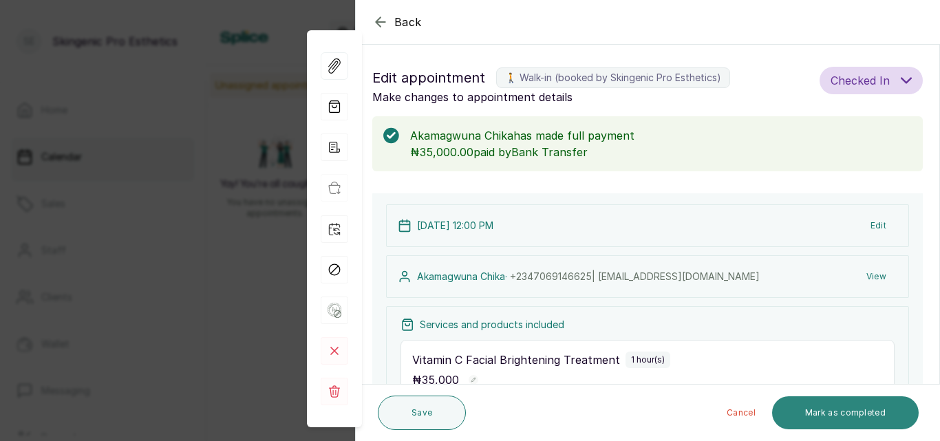
click at [843, 418] on button "Mark as completed" at bounding box center [845, 412] width 147 height 33
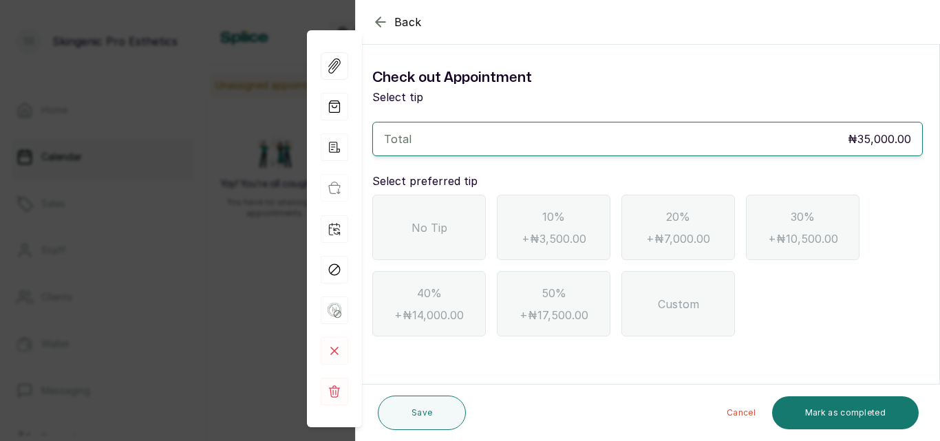
click at [405, 228] on div "No Tip" at bounding box center [429, 227] width 114 height 65
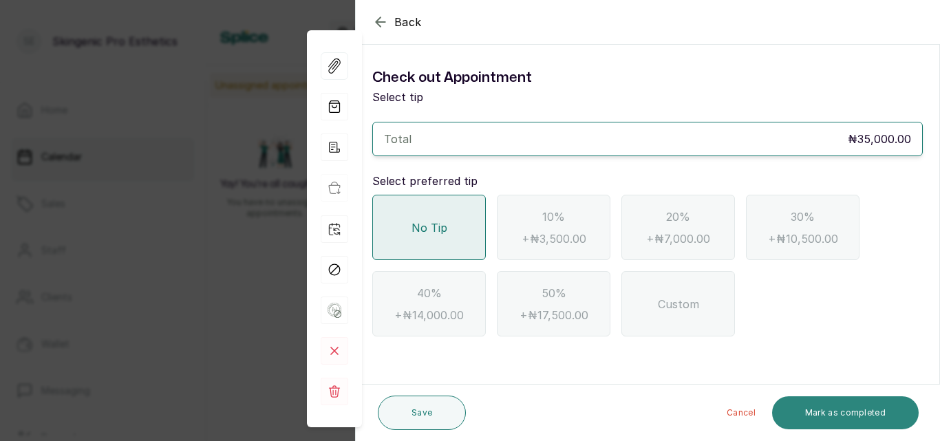
click at [828, 411] on button "Mark as completed" at bounding box center [845, 412] width 147 height 33
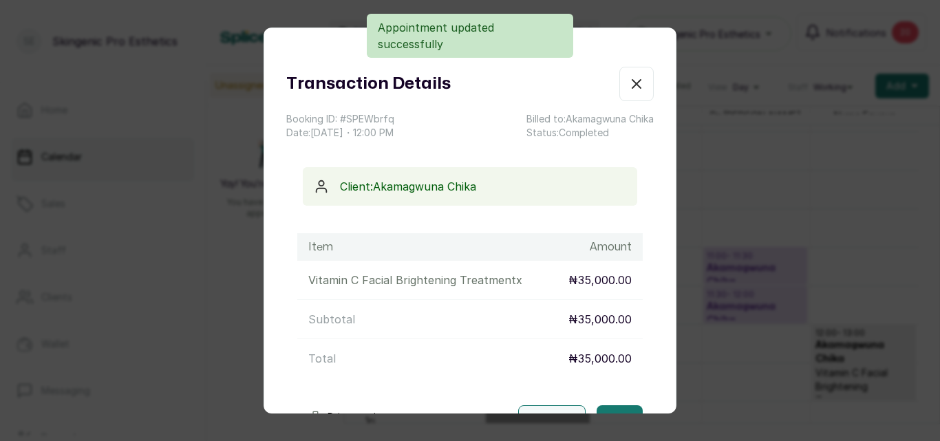
click at [632, 83] on button "Show no-show/cancelled" at bounding box center [636, 84] width 34 height 34
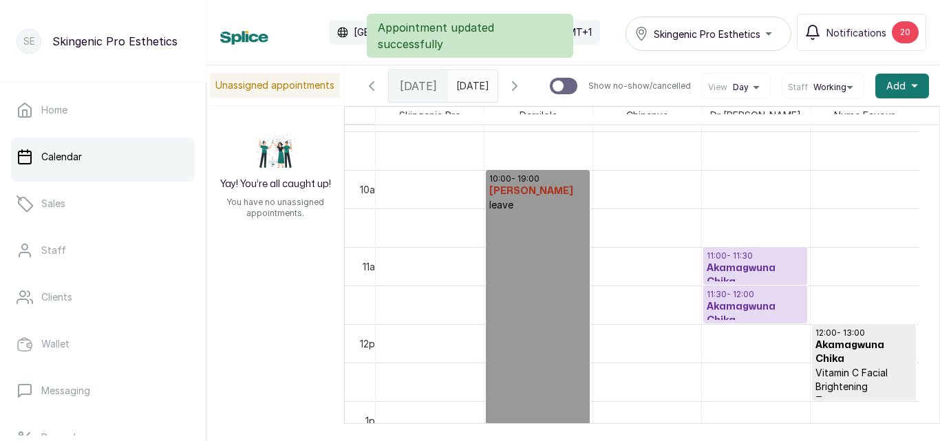
click at [746, 261] on p "11:00 - 11:30" at bounding box center [754, 255] width 97 height 11
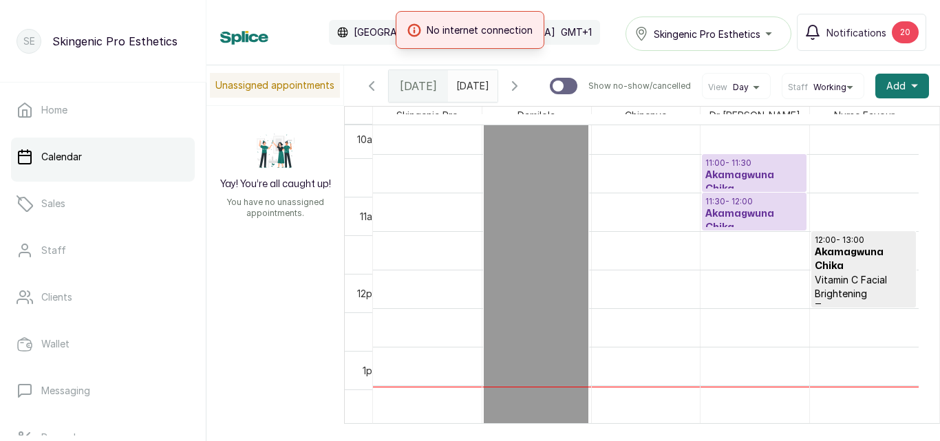
scroll to position [819, 0]
click at [859, 275] on p "Vitamin C Facial Brightening Treatment" at bounding box center [863, 293] width 98 height 41
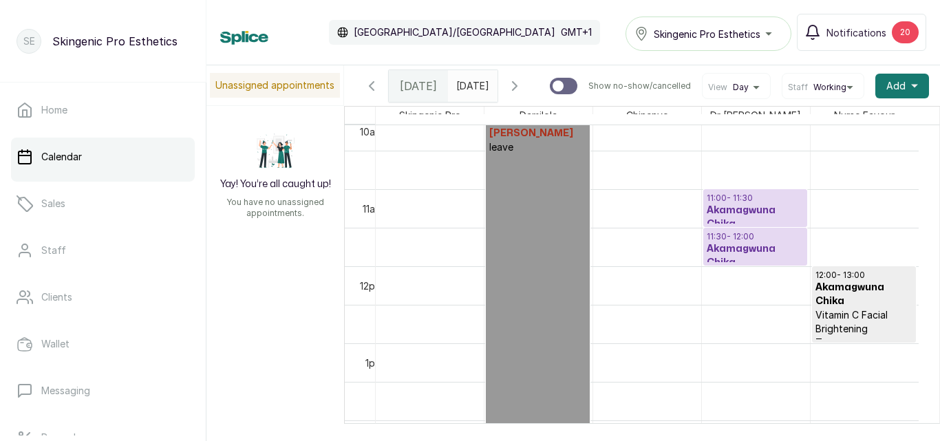
click at [755, 217] on h3 "Akamagwuna Chika" at bounding box center [754, 218] width 97 height 28
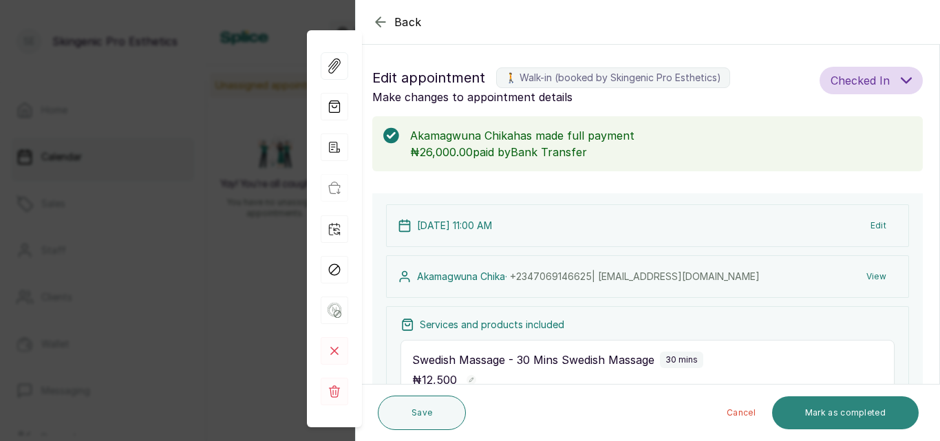
click at [830, 411] on button "Mark as completed" at bounding box center [845, 412] width 147 height 33
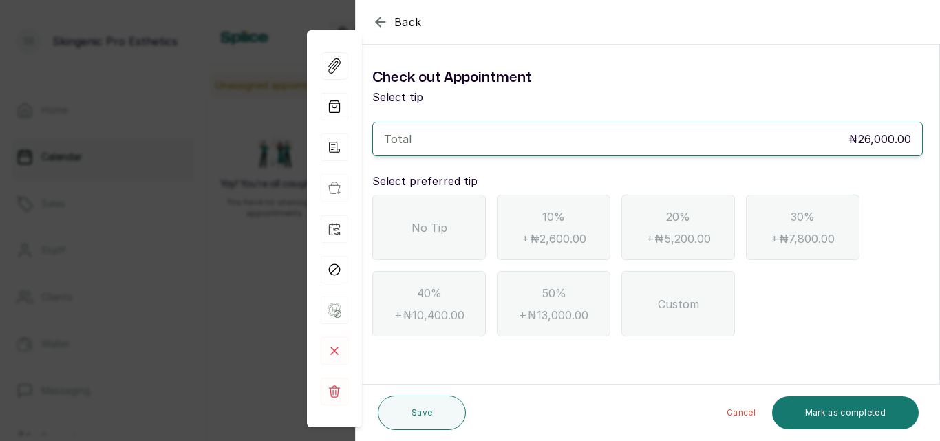
click at [412, 243] on div "No Tip" at bounding box center [429, 227] width 114 height 65
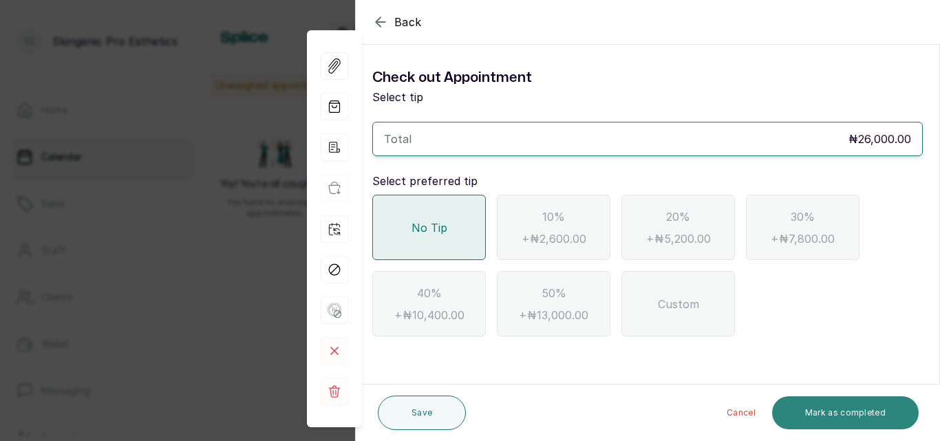
click at [811, 412] on button "Mark as completed" at bounding box center [845, 412] width 147 height 33
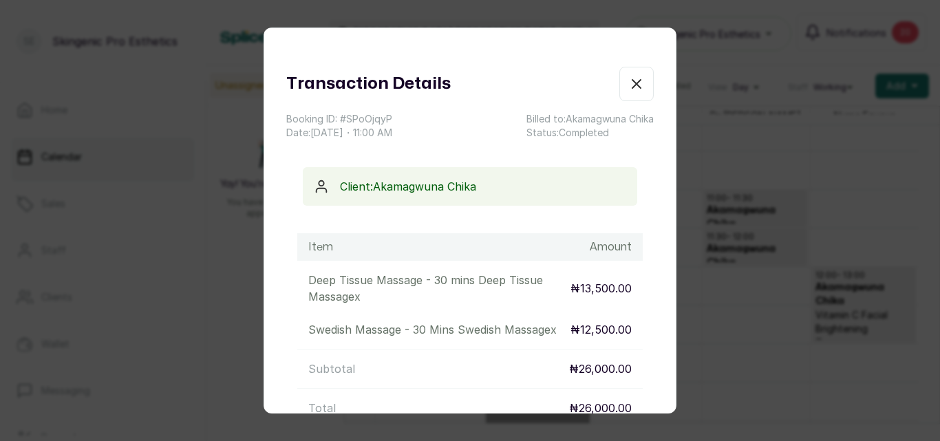
click at [632, 86] on icon "button" at bounding box center [636, 84] width 8 height 8
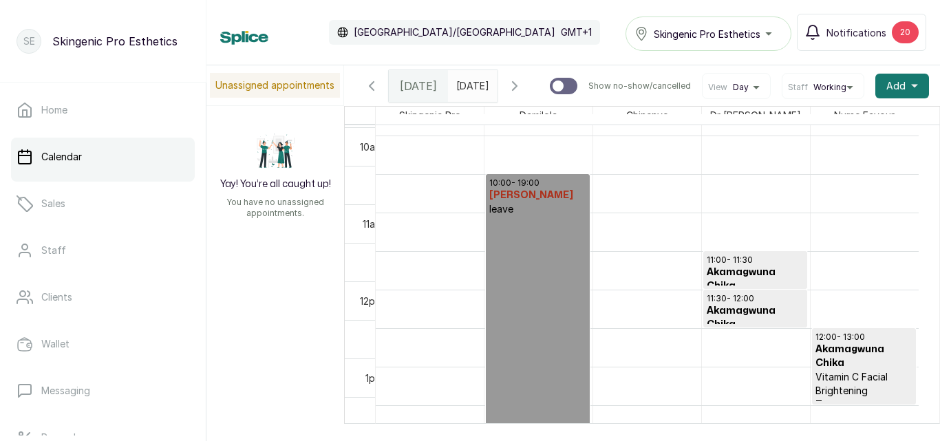
scroll to position [722, 0]
